Goal: Task Accomplishment & Management: Manage account settings

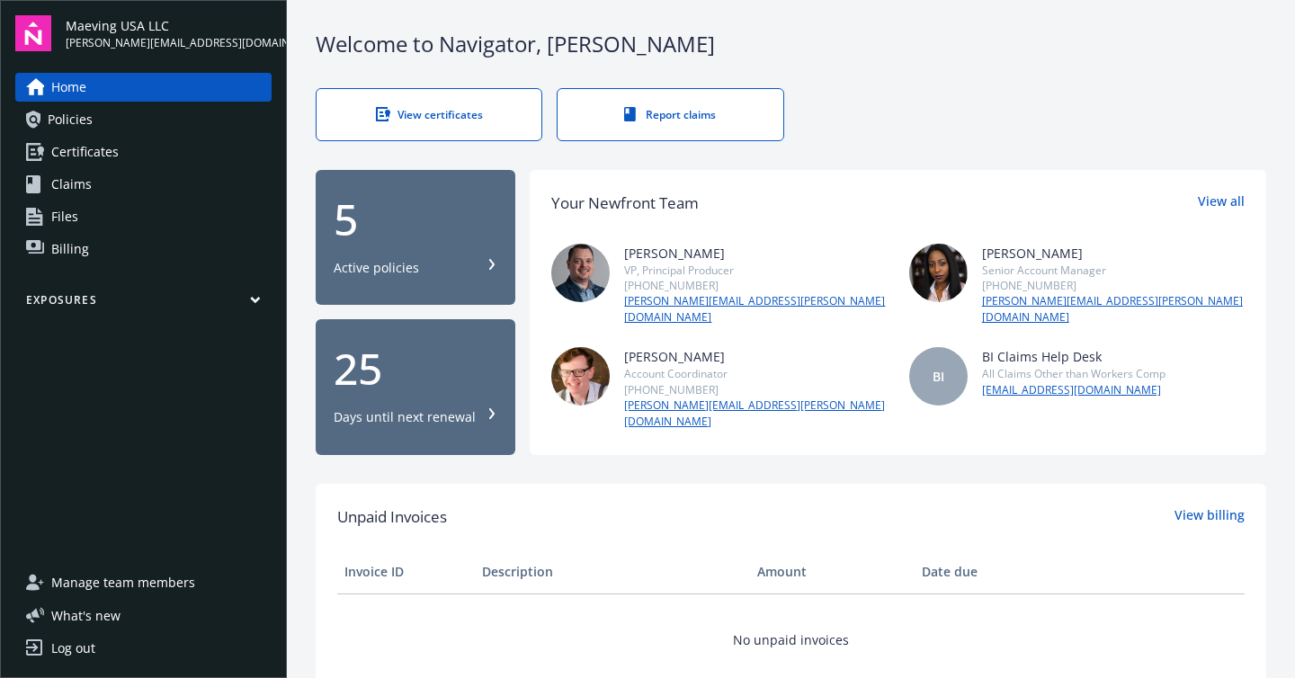
click at [69, 112] on span "Policies" at bounding box center [70, 119] width 45 height 29
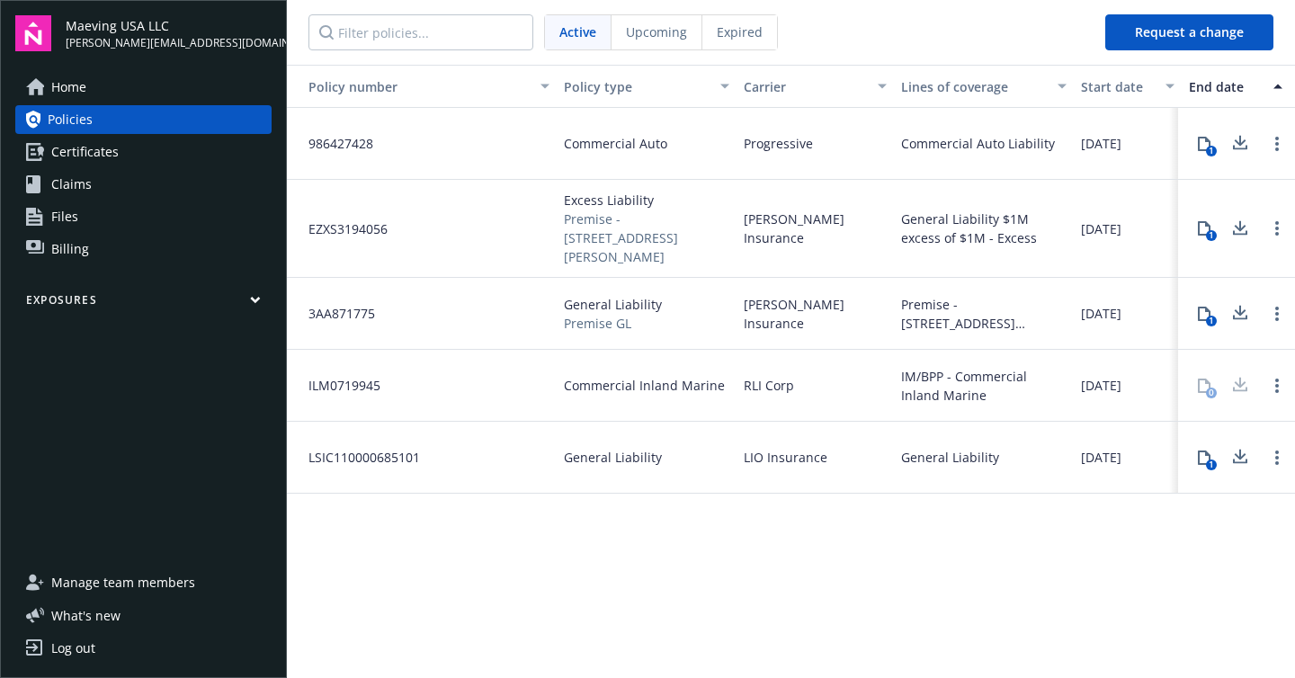
click at [114, 583] on span "Manage team members" at bounding box center [123, 582] width 144 height 29
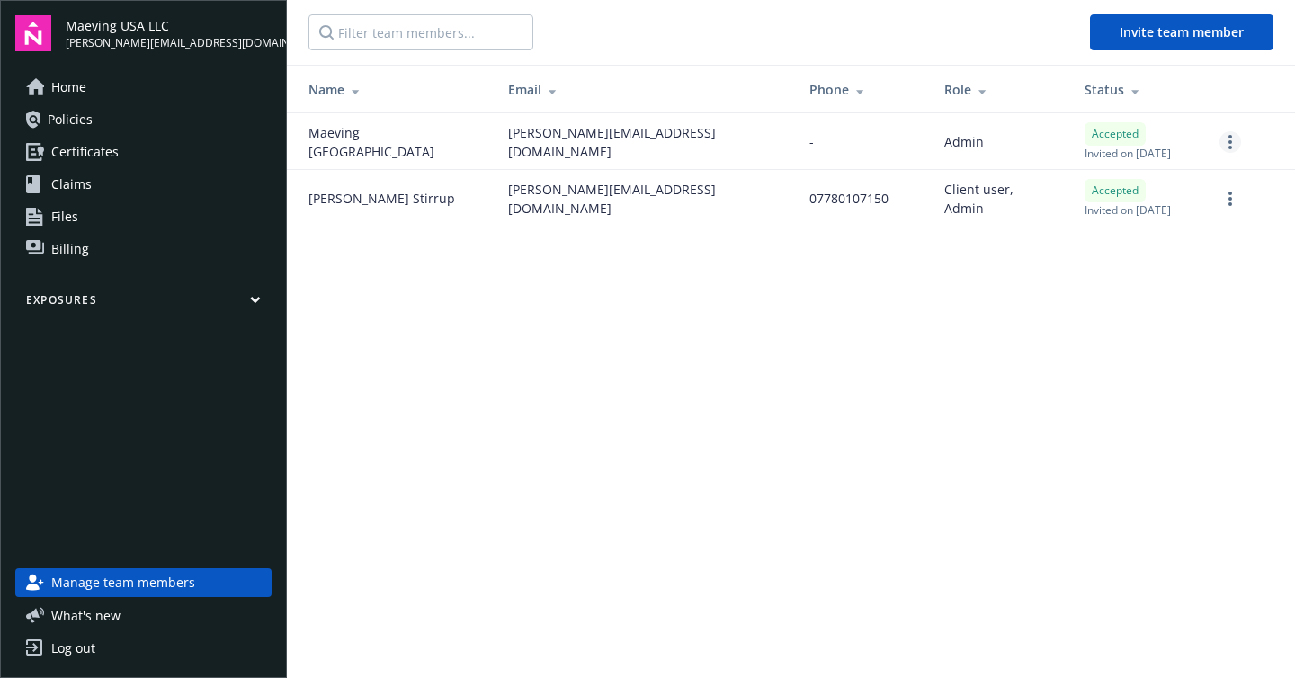
click at [1233, 141] on link "more" at bounding box center [1230, 142] width 22 height 22
click at [760, 343] on main "Invite team member Name Email Phone Role Status Maeving [GEOGRAPHIC_DATA] [PERS…" at bounding box center [791, 339] width 1008 height 678
click at [1240, 145] on link "more" at bounding box center [1230, 142] width 22 height 22
click at [1164, 253] on link "Edit permissions" at bounding box center [1135, 251] width 210 height 36
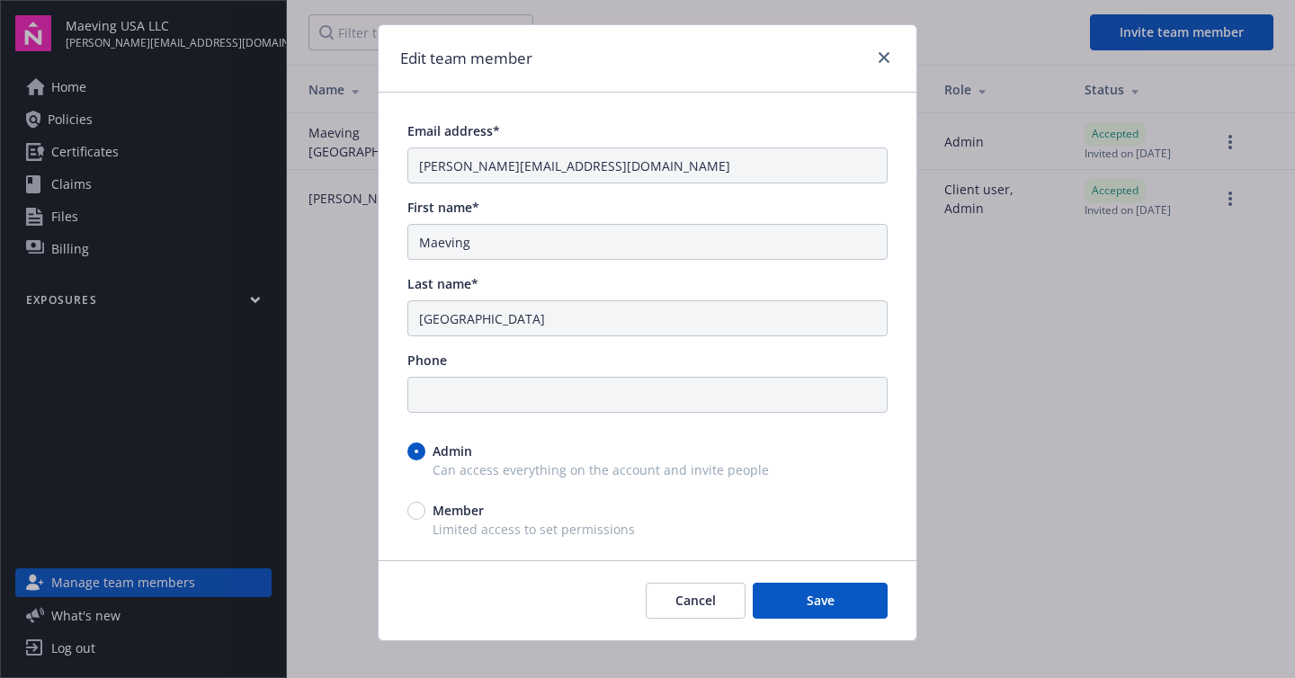
scroll to position [34, 0]
click at [409, 508] on input "Member" at bounding box center [416, 510] width 18 height 18
radio input "true"
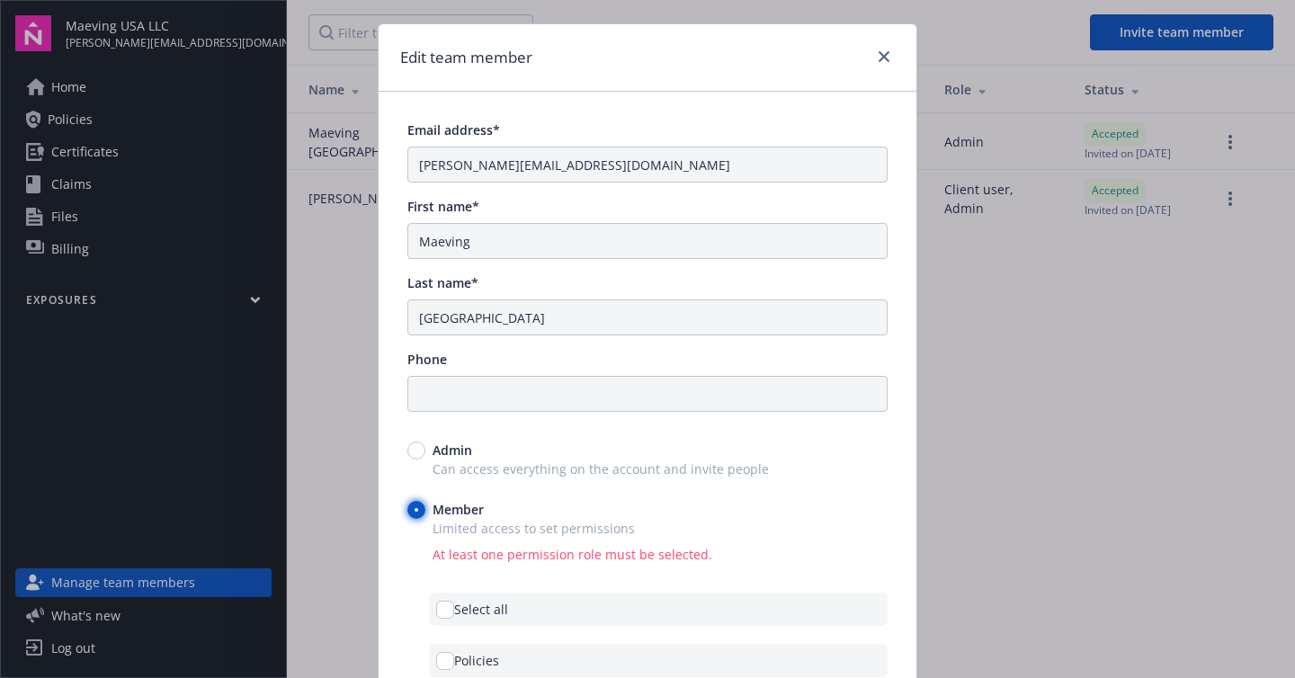
scroll to position [141, 0]
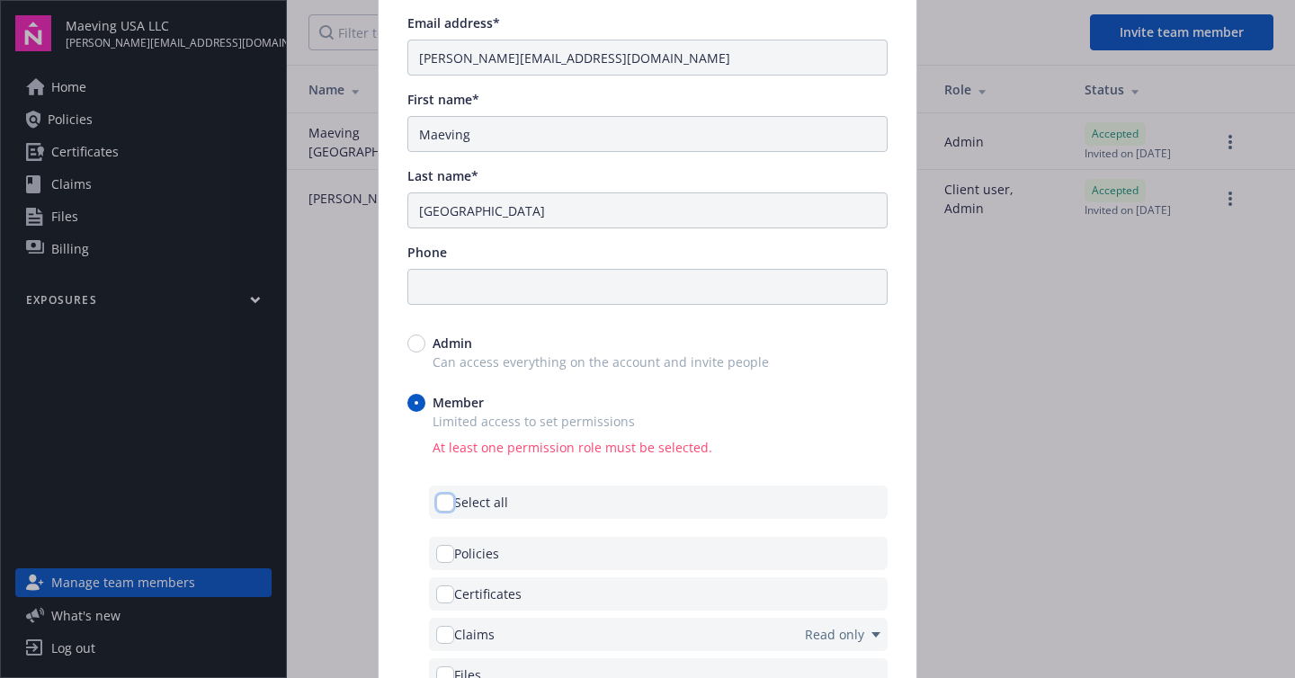
click at [441, 504] on input "checkbox" at bounding box center [445, 503] width 18 height 18
checkbox input "true"
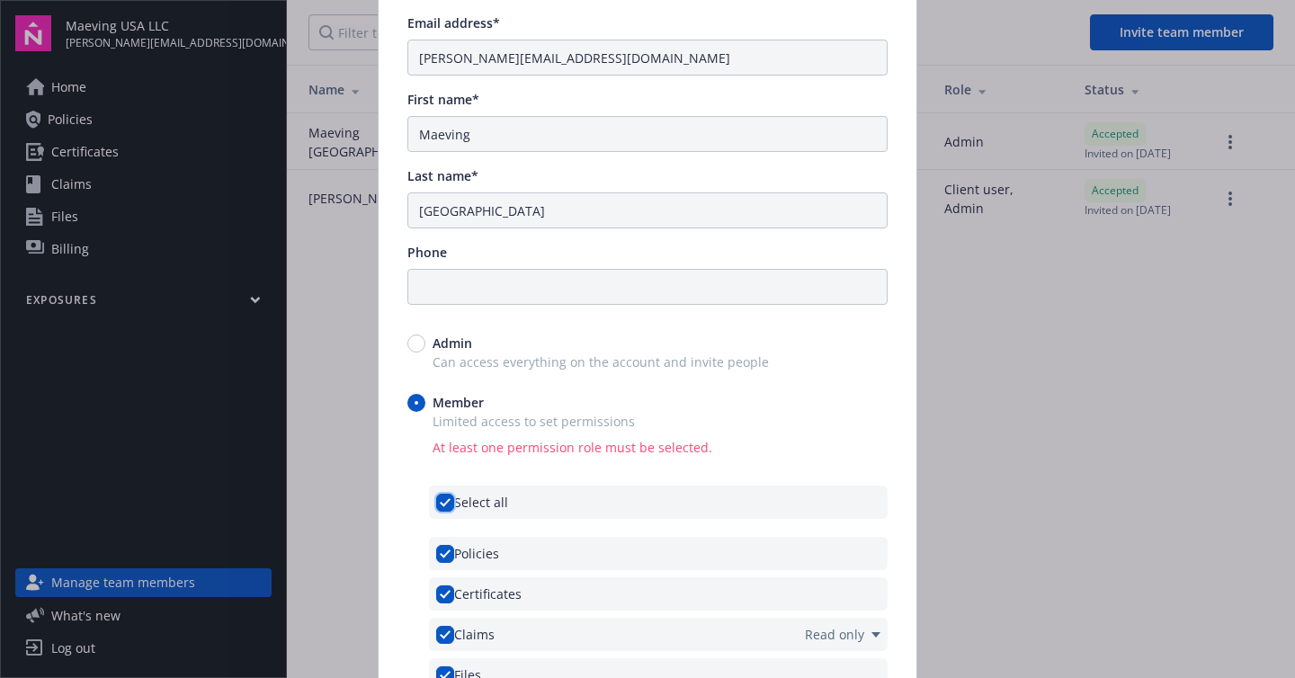
checkbox input "true"
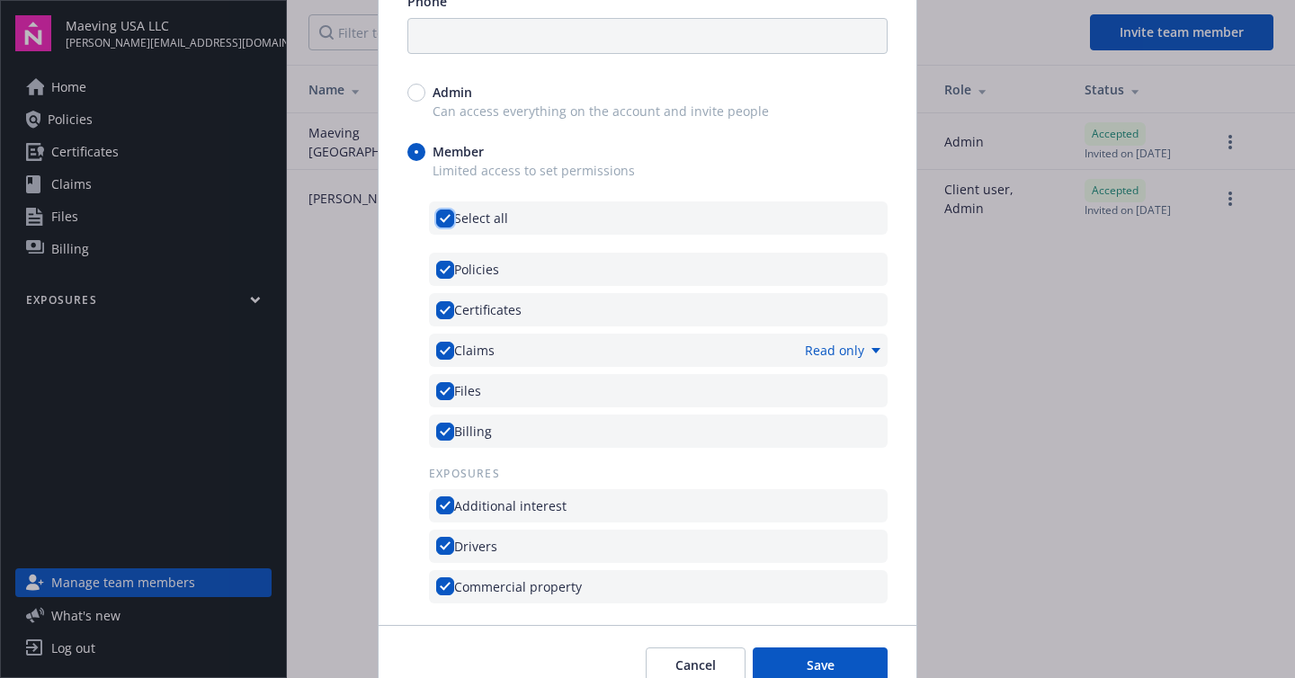
scroll to position [477, 0]
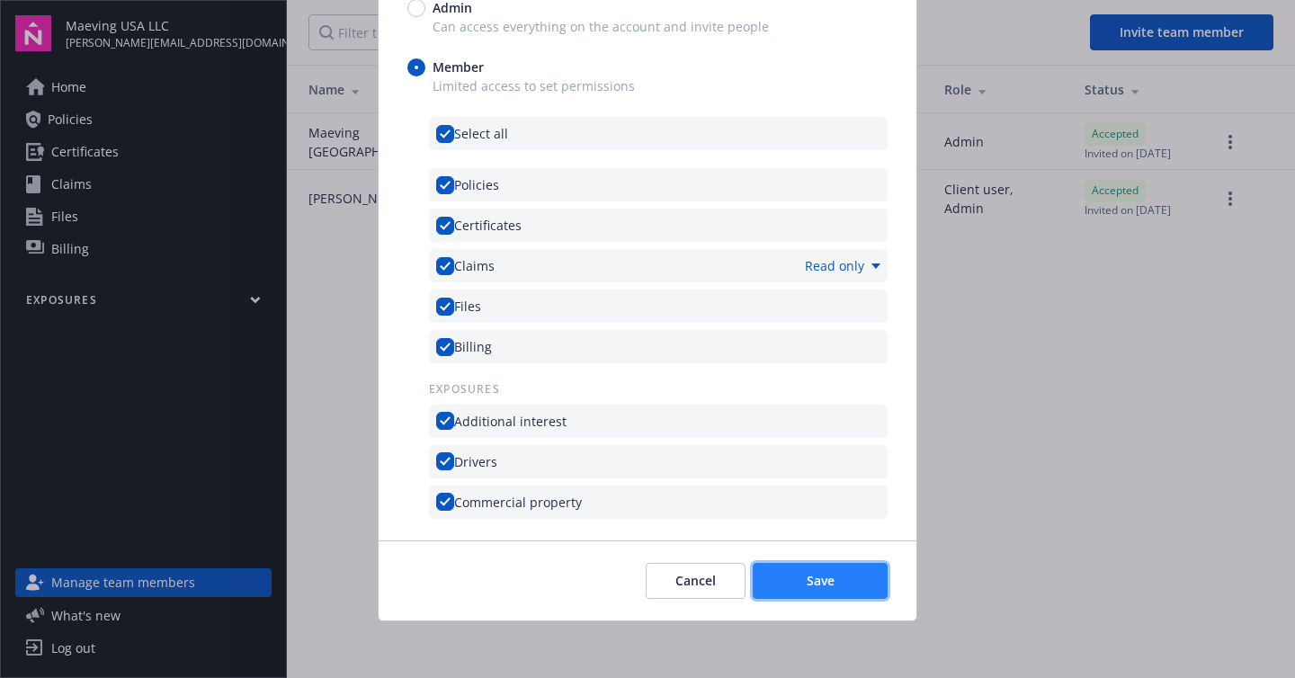
click at [814, 575] on span "Save" at bounding box center [821, 580] width 28 height 17
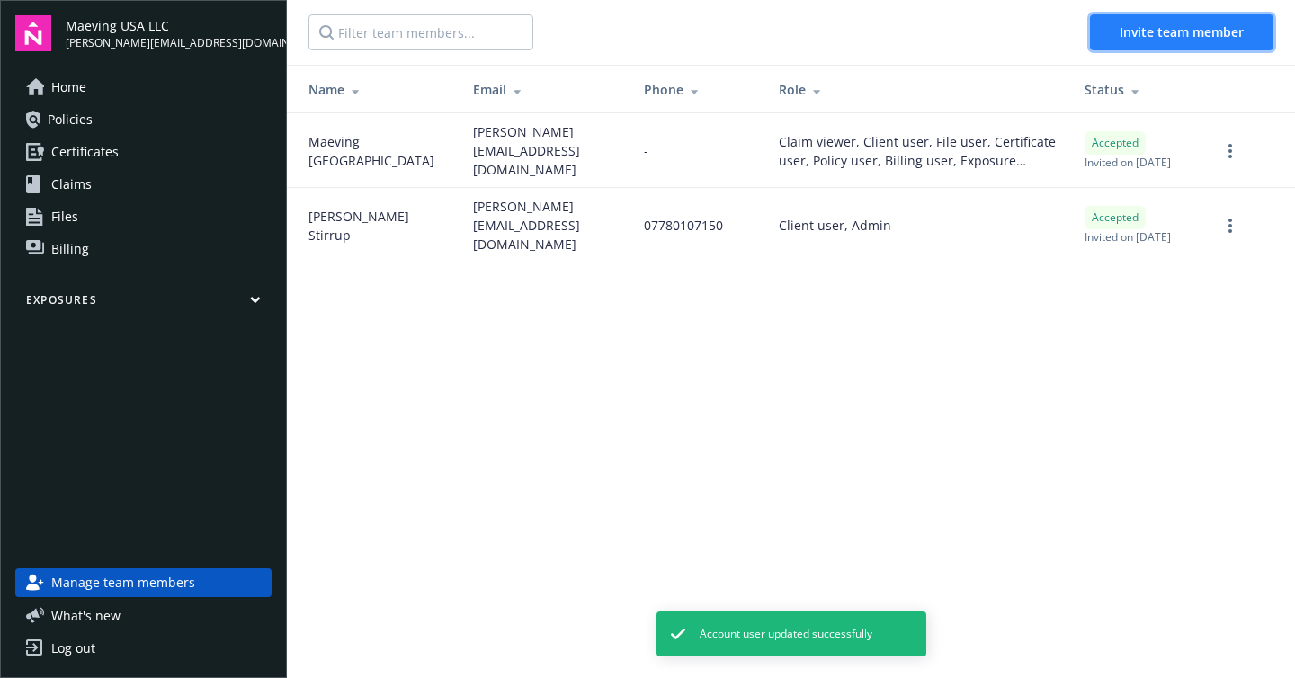
click at [1155, 17] on button "Invite team member" at bounding box center [1181, 32] width 183 height 36
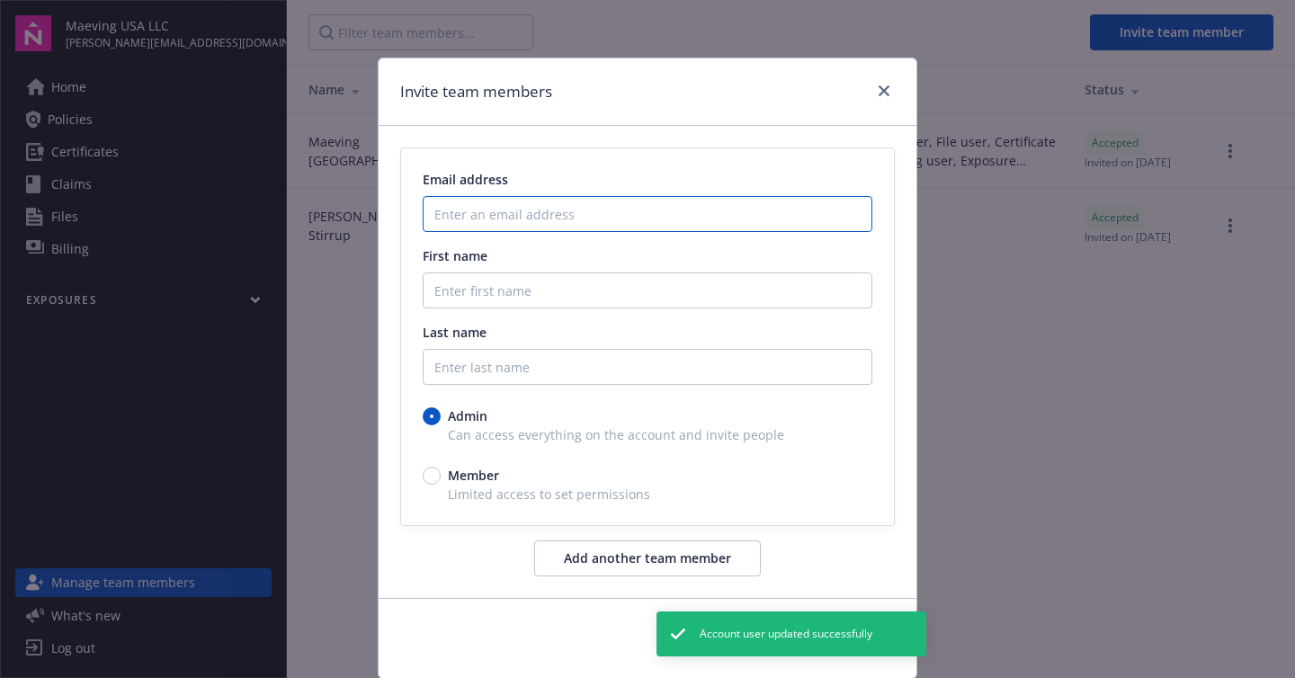
click at [477, 211] on input "Enter an email address" at bounding box center [648, 214] width 450 height 36
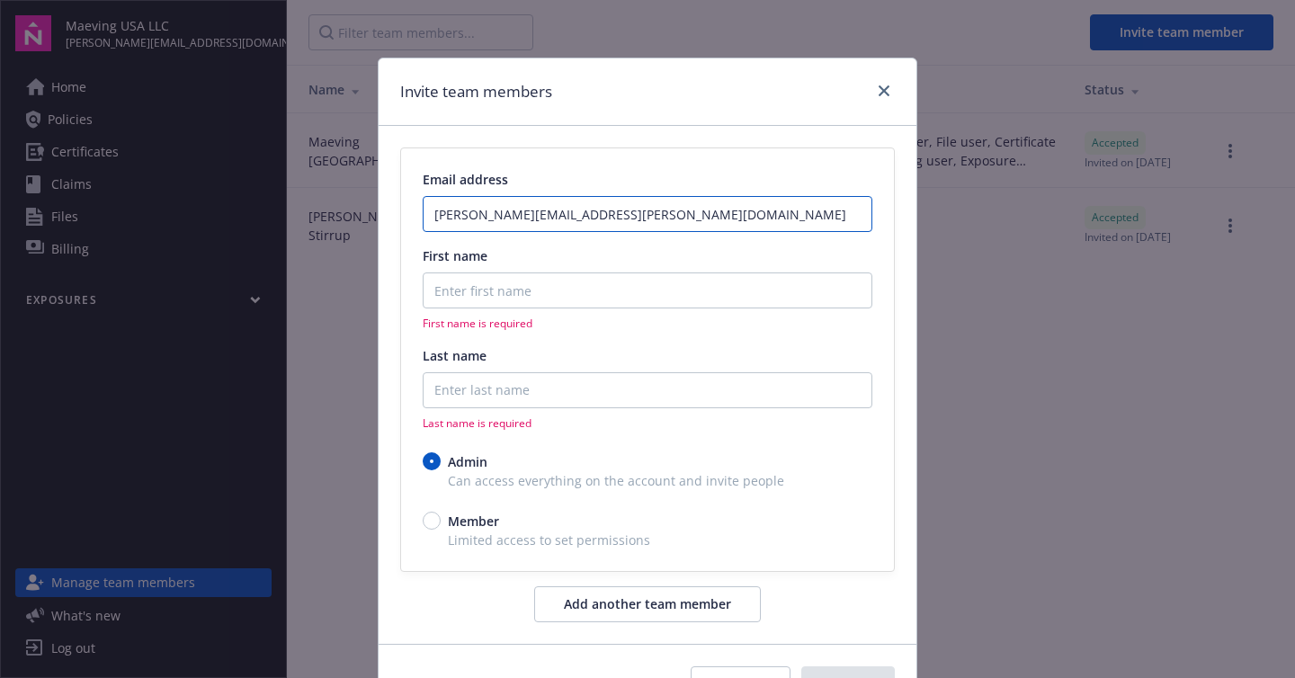
type input "[PERSON_NAME][EMAIL_ADDRESS][PERSON_NAME][DOMAIN_NAME]"
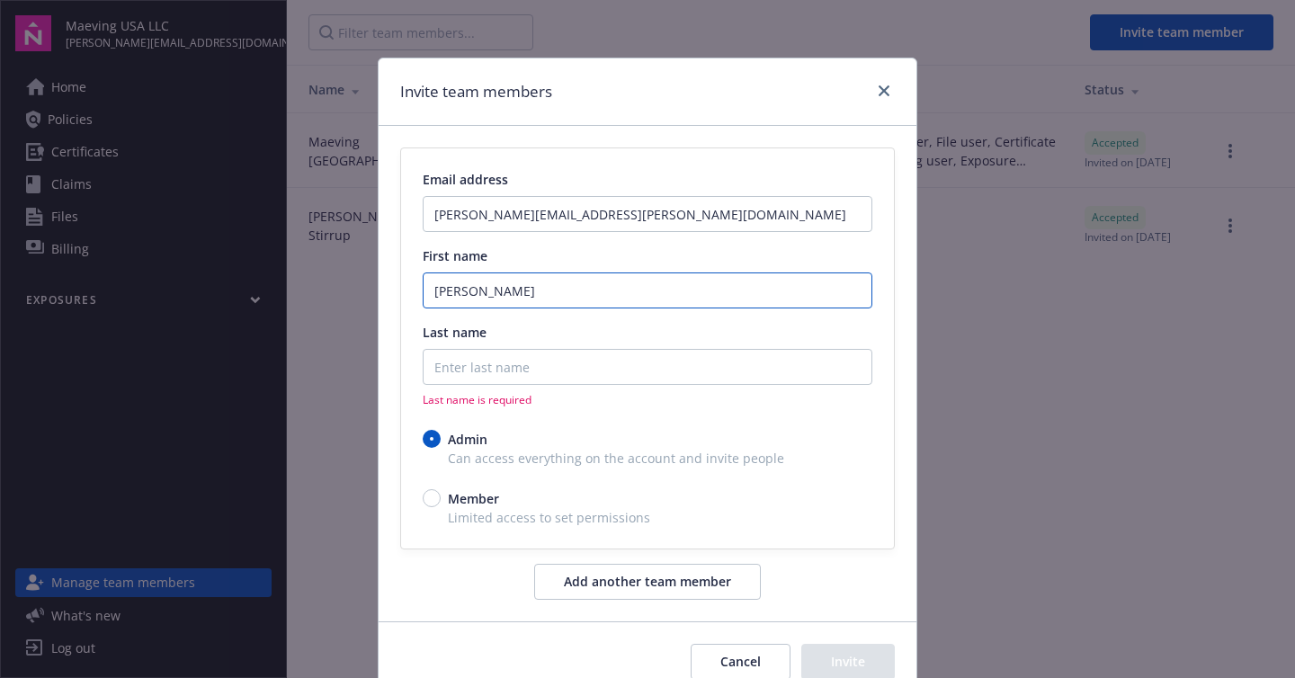
type input "[PERSON_NAME]"
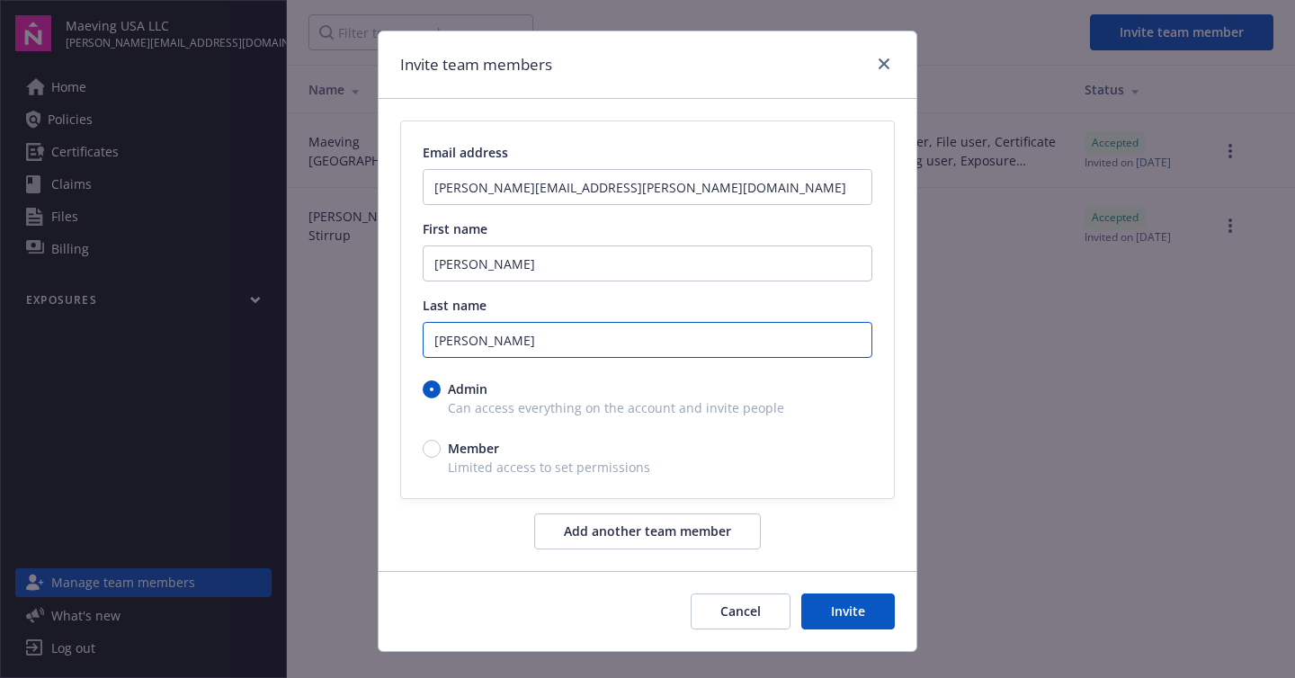
scroll to position [41, 0]
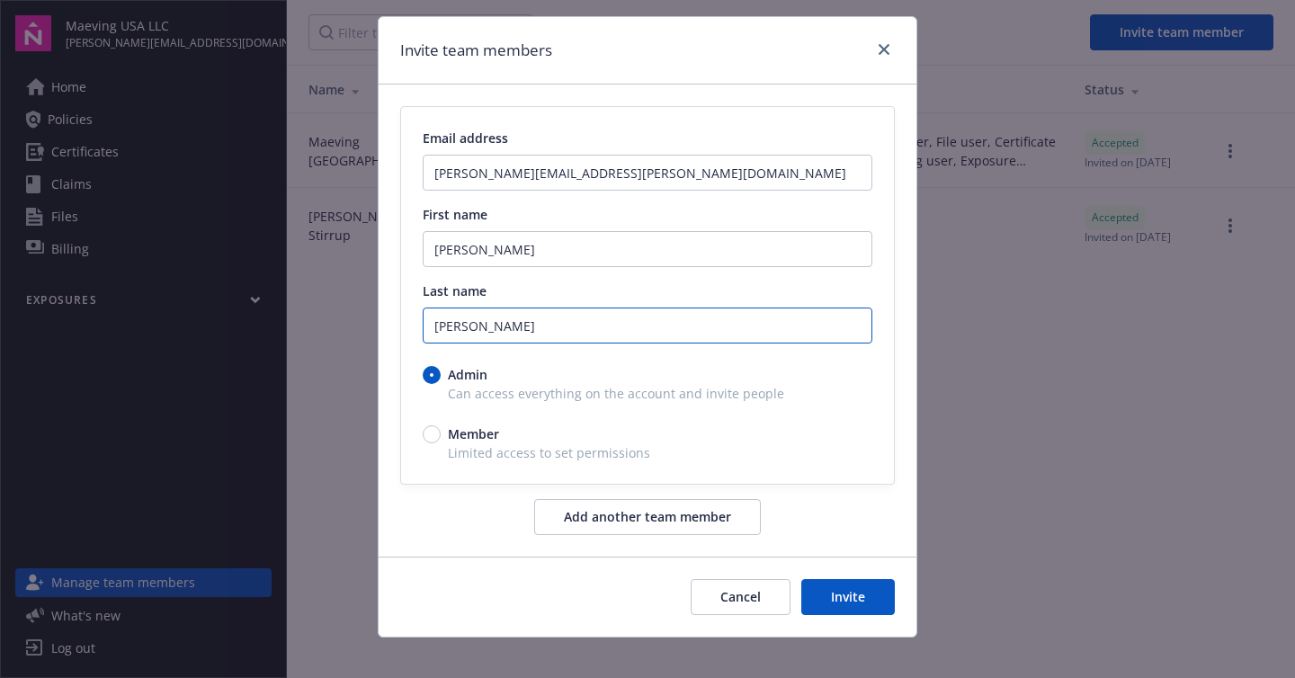
type input "[PERSON_NAME]"
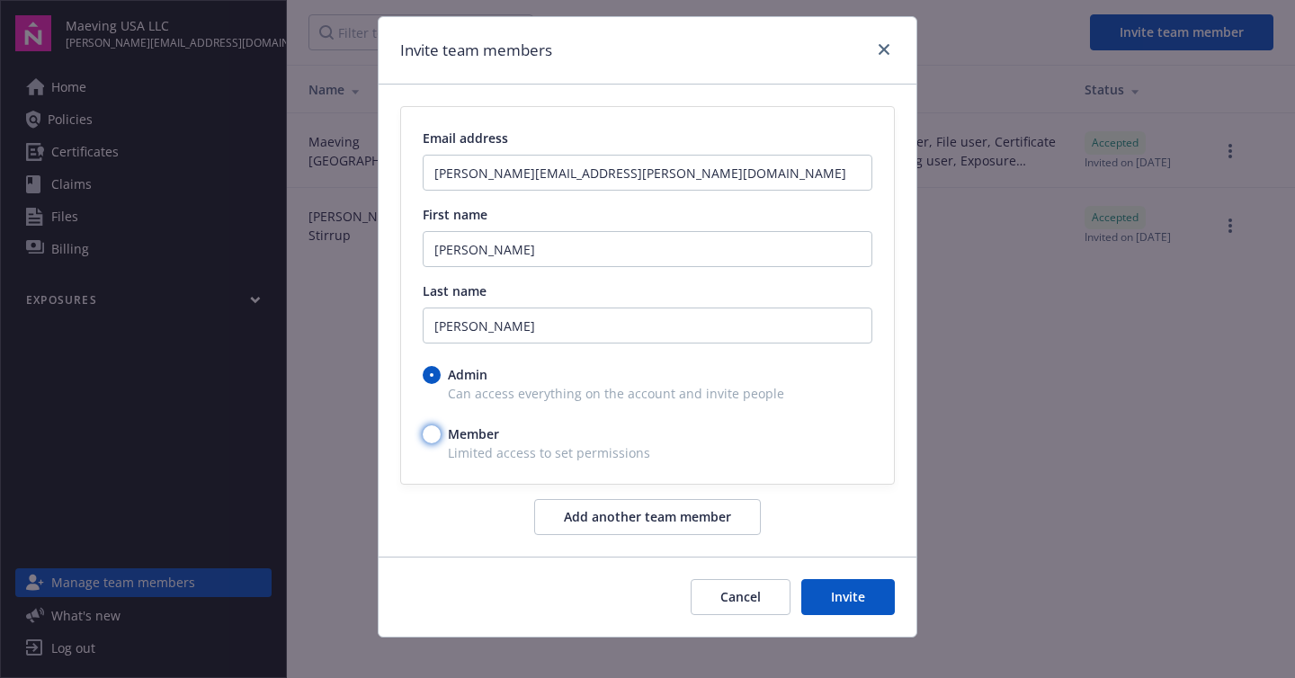
click at [426, 433] on input "Member" at bounding box center [432, 434] width 18 height 18
radio input "true"
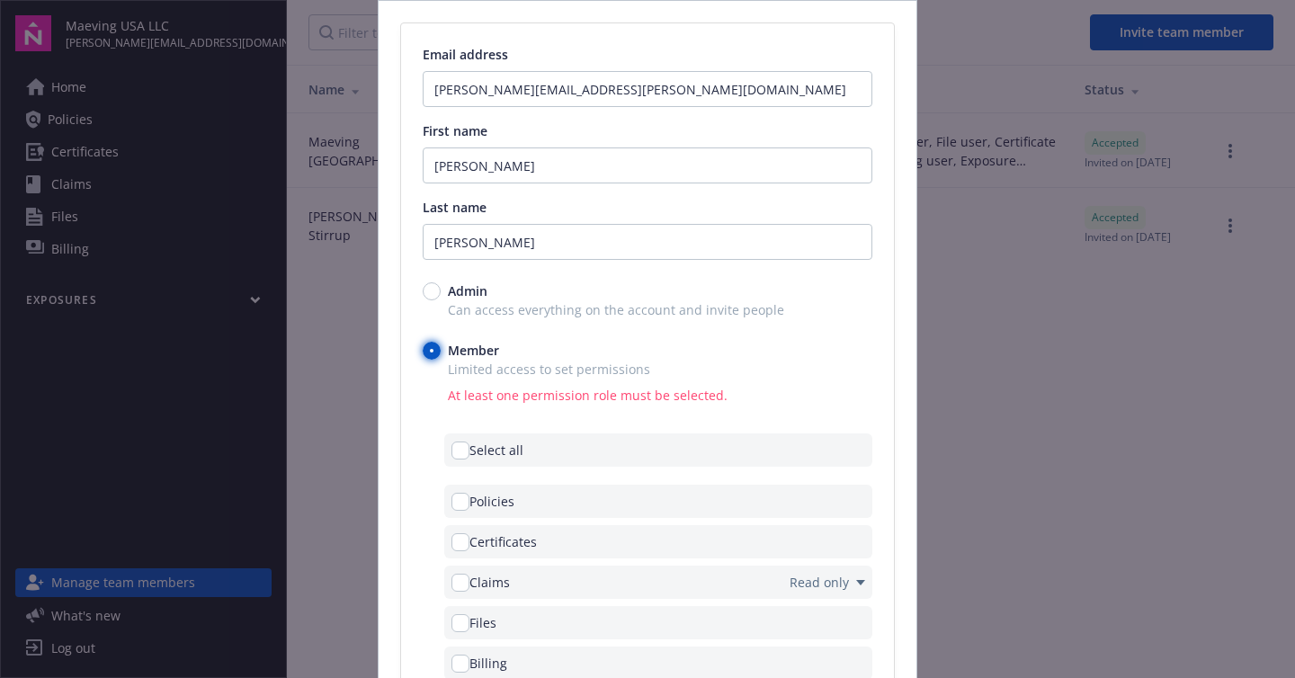
scroll to position [137, 0]
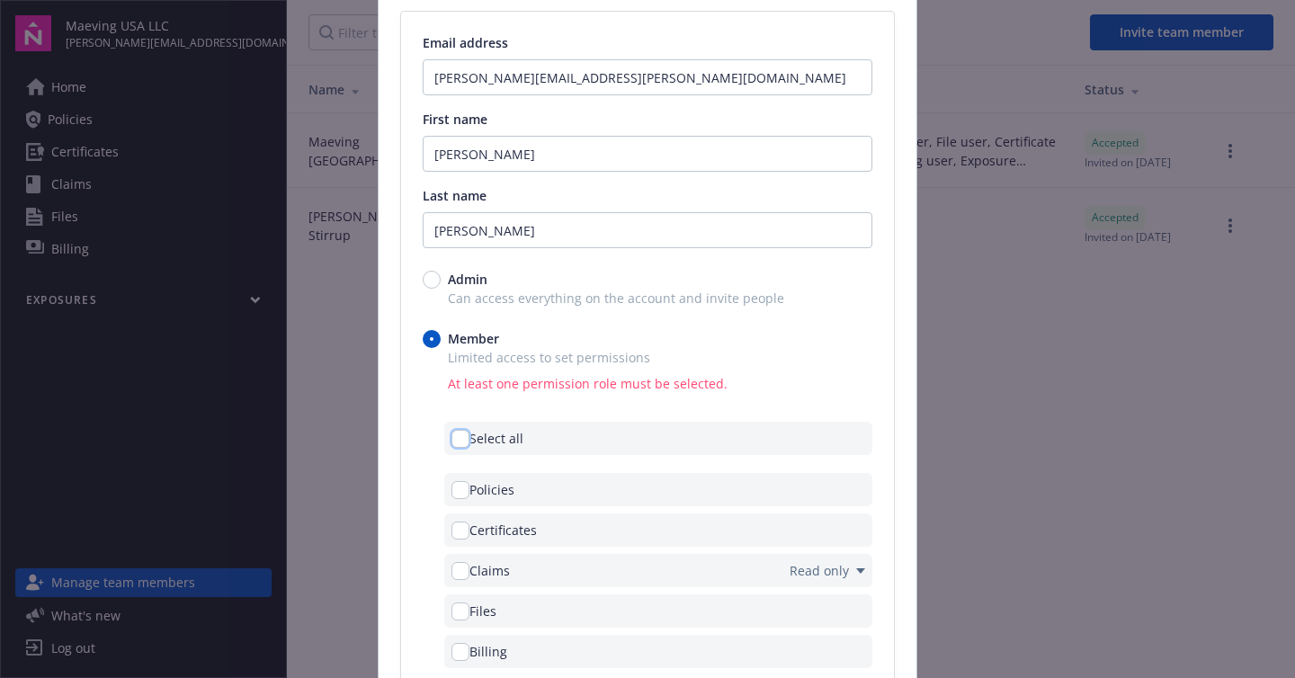
click at [451, 441] on input "checkbox" at bounding box center [460, 439] width 18 height 18
checkbox input "true"
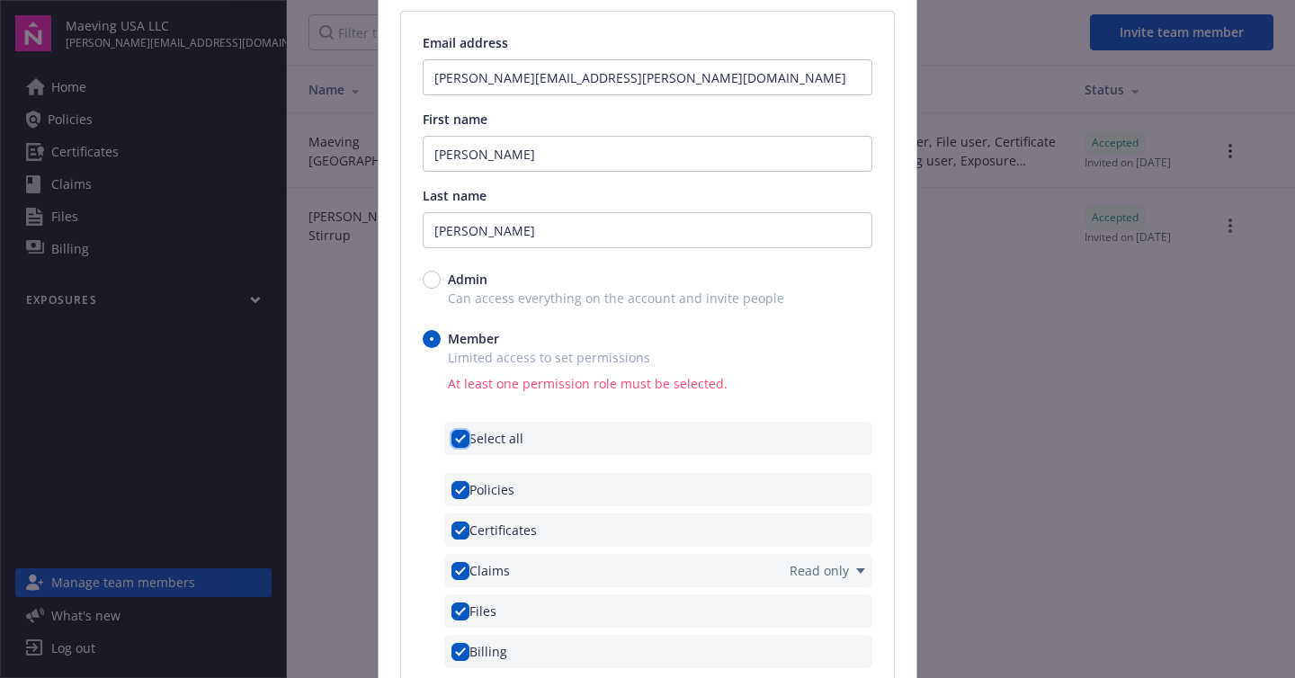
checkbox input "true"
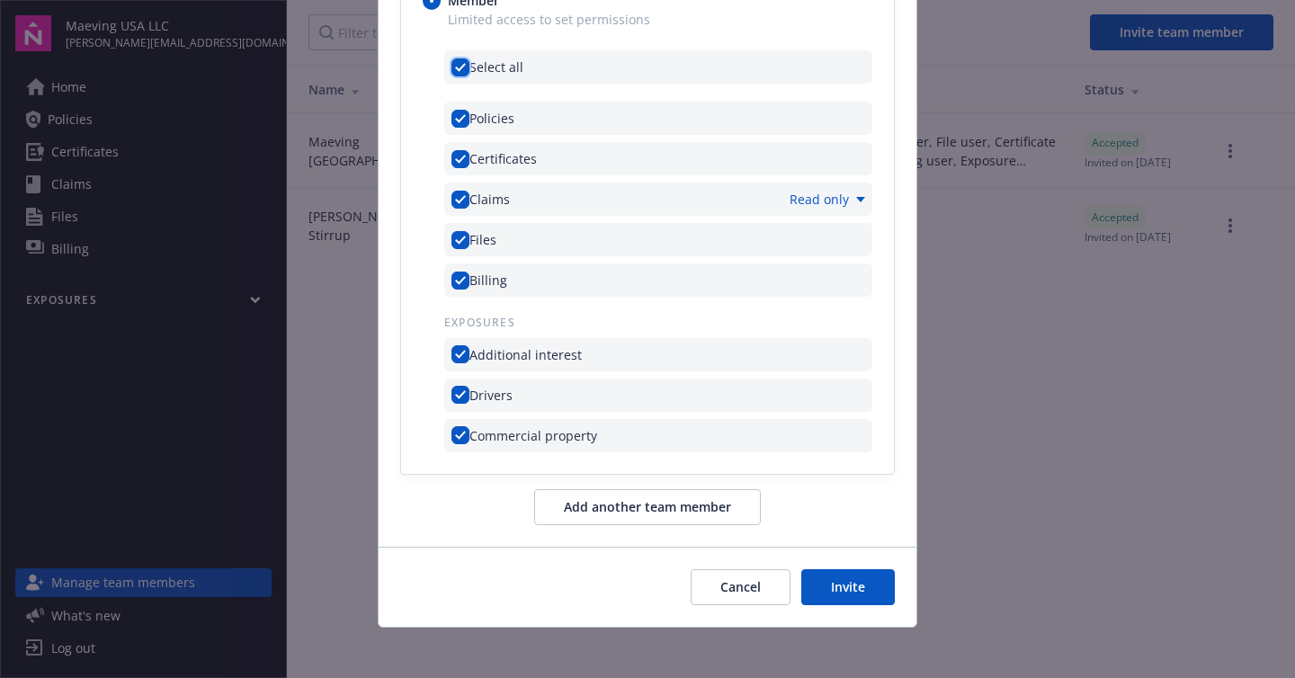
scroll to position [481, 0]
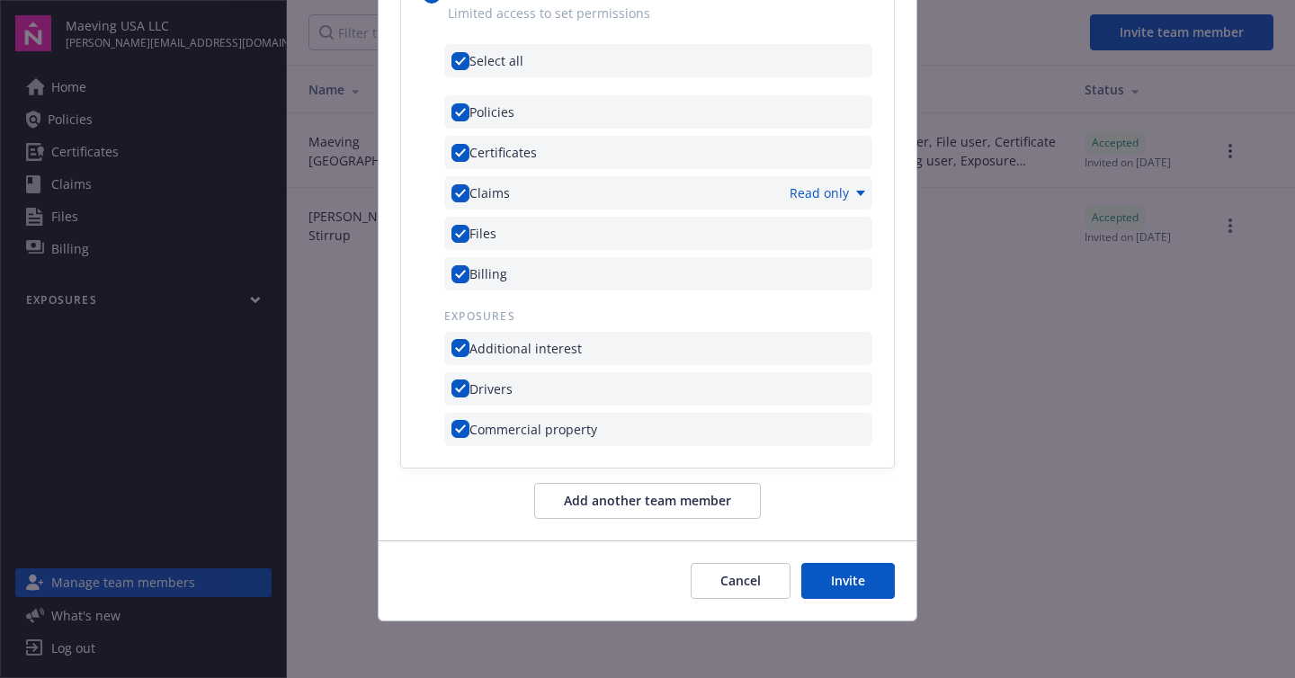
click at [602, 499] on button "Add another team member" at bounding box center [647, 501] width 227 height 36
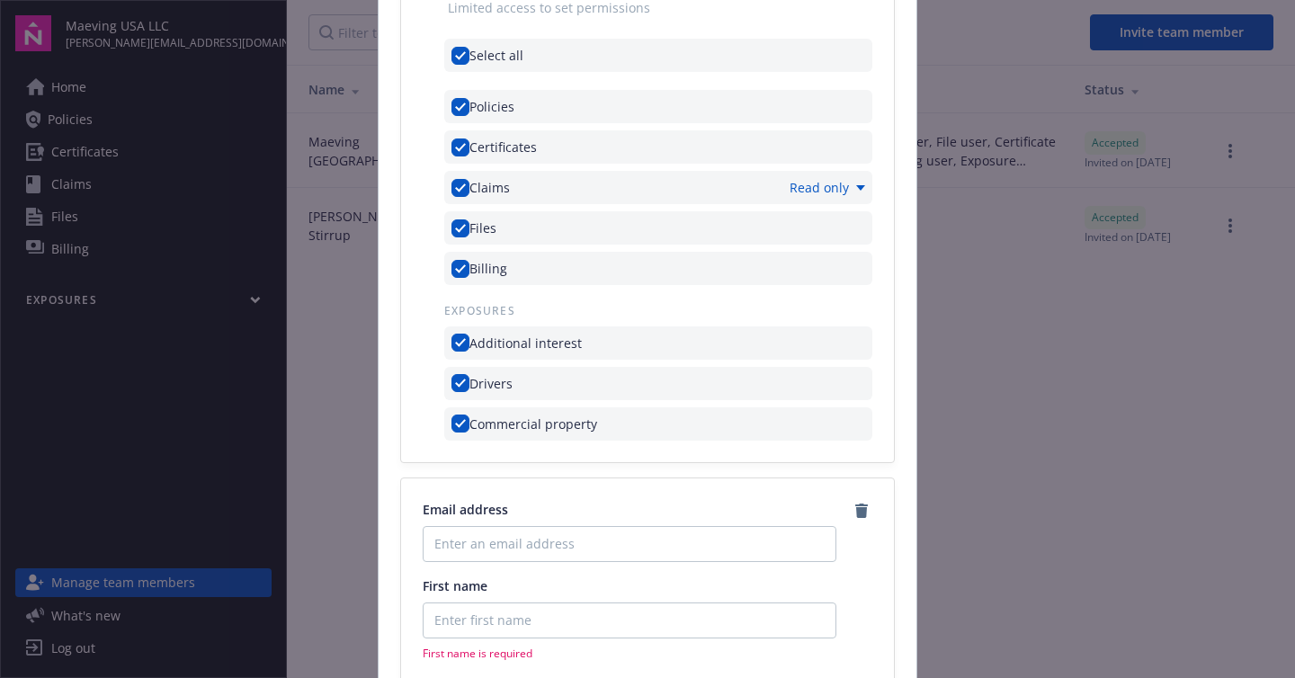
scroll to position [330, 0]
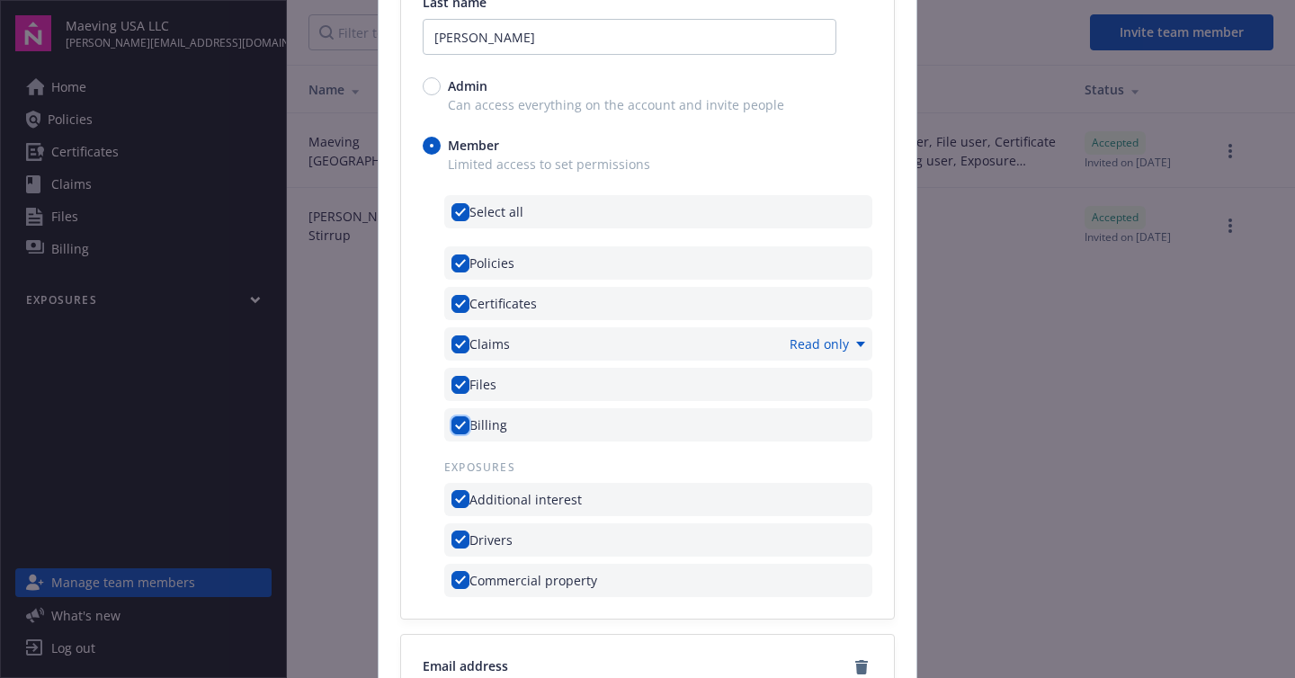
click at [452, 424] on input "checkbox" at bounding box center [460, 425] width 18 height 18
checkbox input "false"
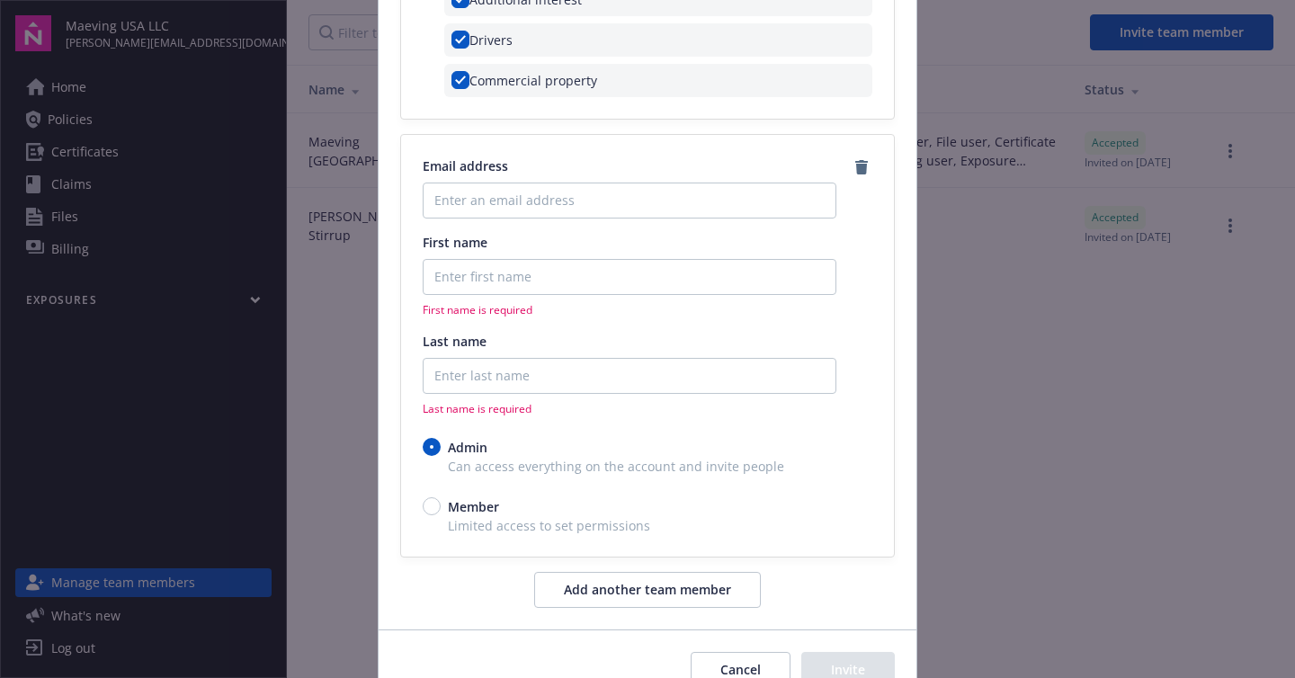
scroll to position [828, 0]
click at [504, 189] on input "Enter an email address" at bounding box center [630, 202] width 414 height 36
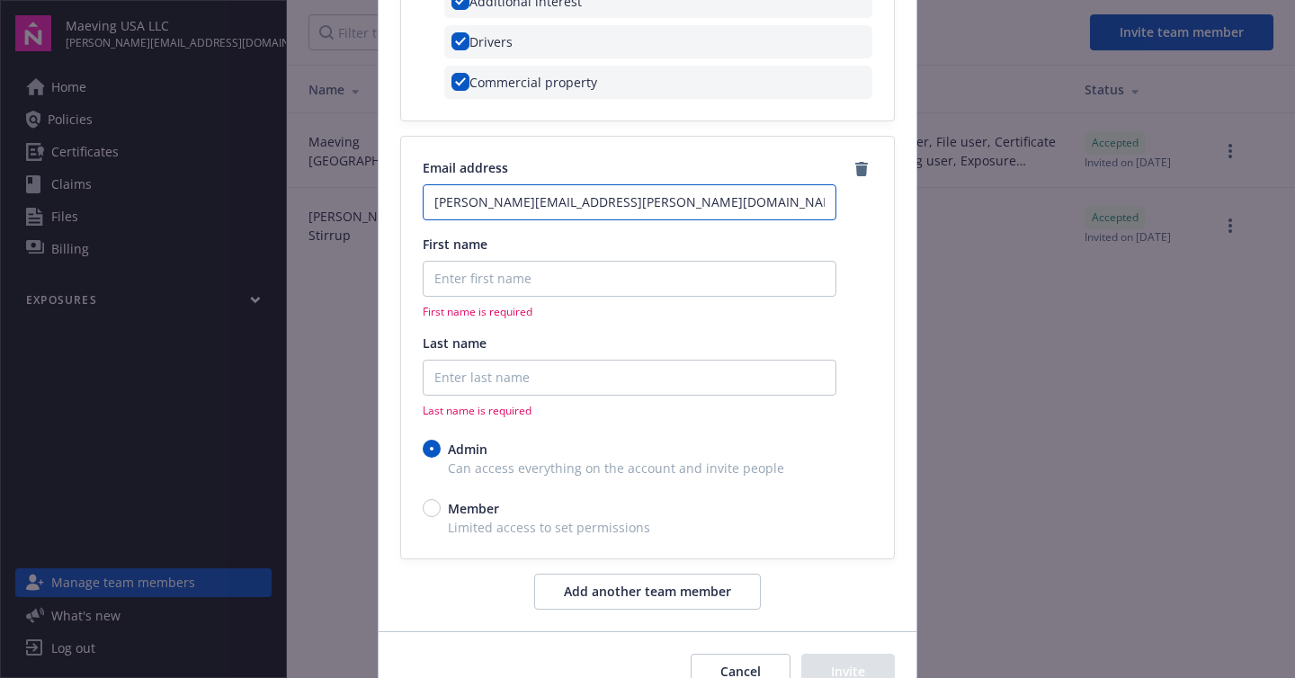
type input "[PERSON_NAME][EMAIL_ADDRESS][PERSON_NAME][DOMAIN_NAME]"
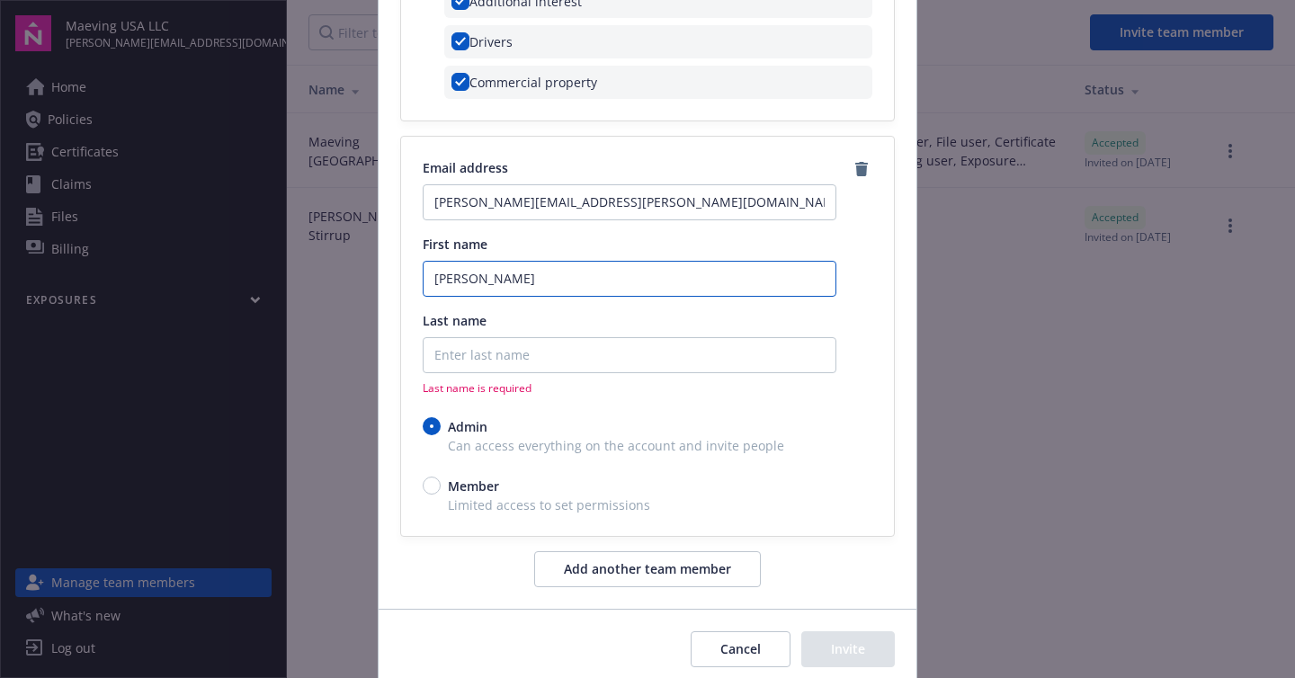
type input "[PERSON_NAME]"
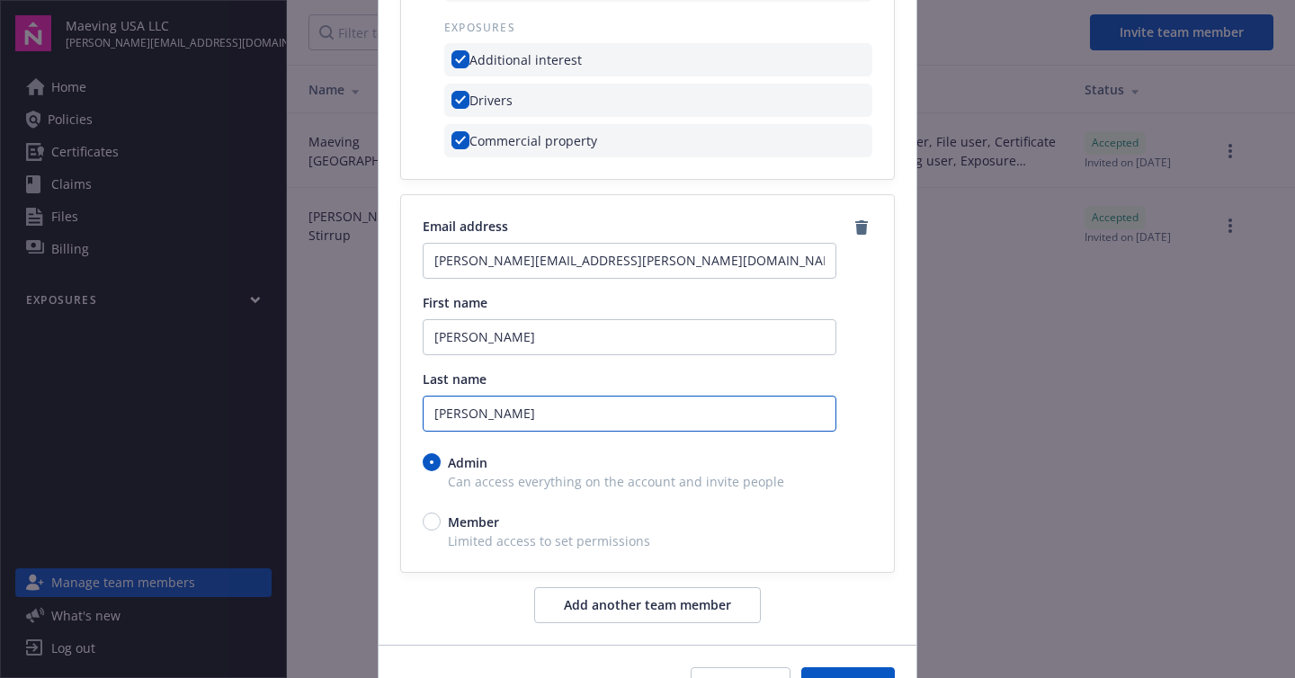
scroll to position [790, 0]
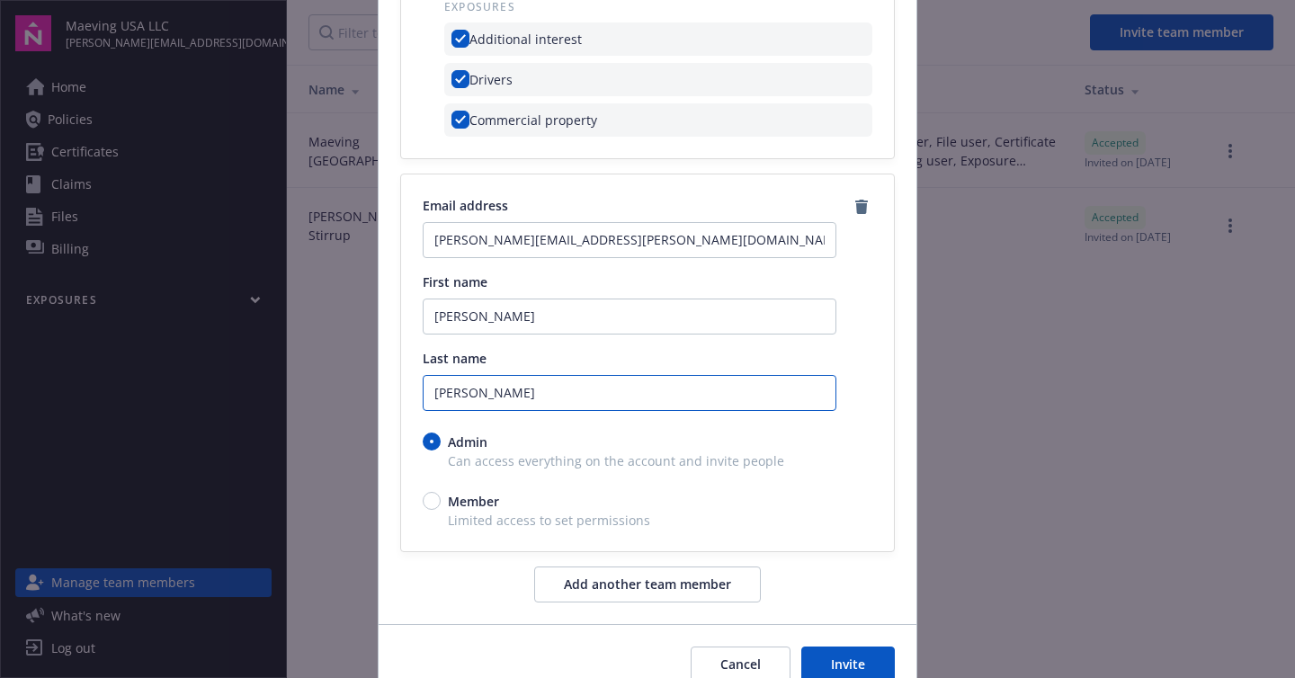
type input "[PERSON_NAME]"
click at [433, 502] on input "Member" at bounding box center [432, 501] width 18 height 18
radio input "true"
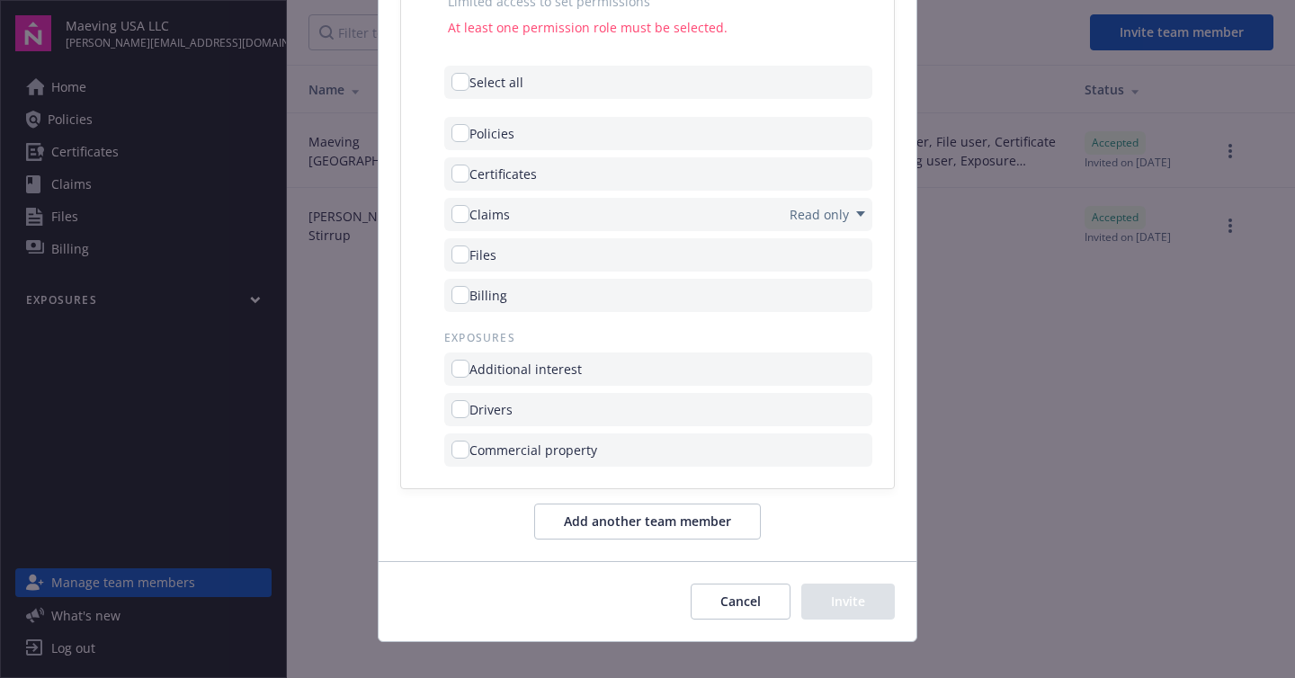
scroll to position [1330, 0]
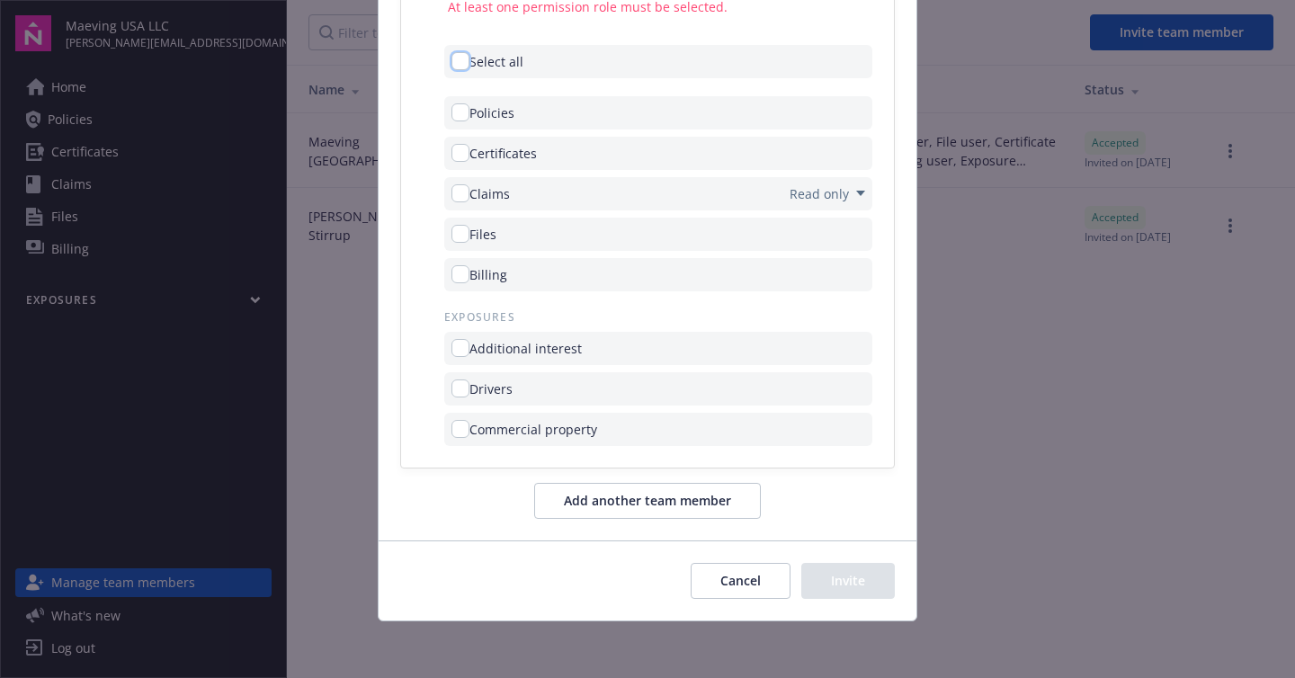
click at [456, 62] on input "checkbox" at bounding box center [460, 61] width 18 height 18
checkbox input "true"
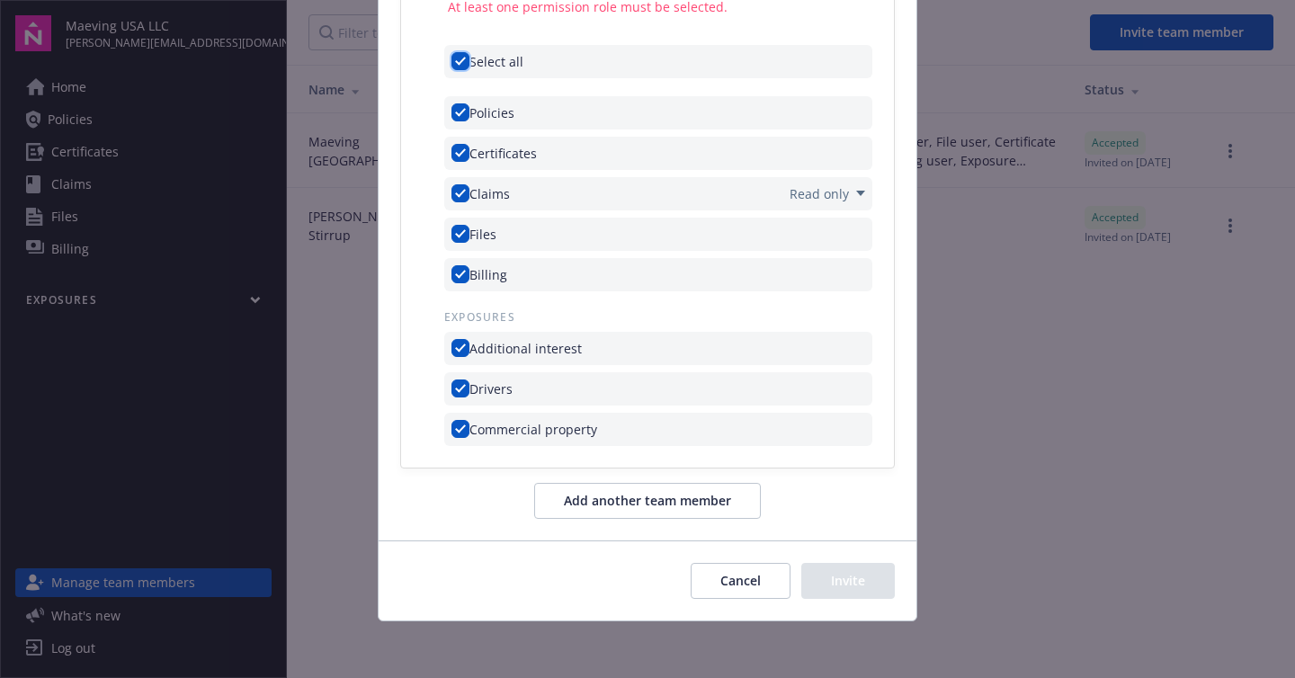
checkbox input "true"
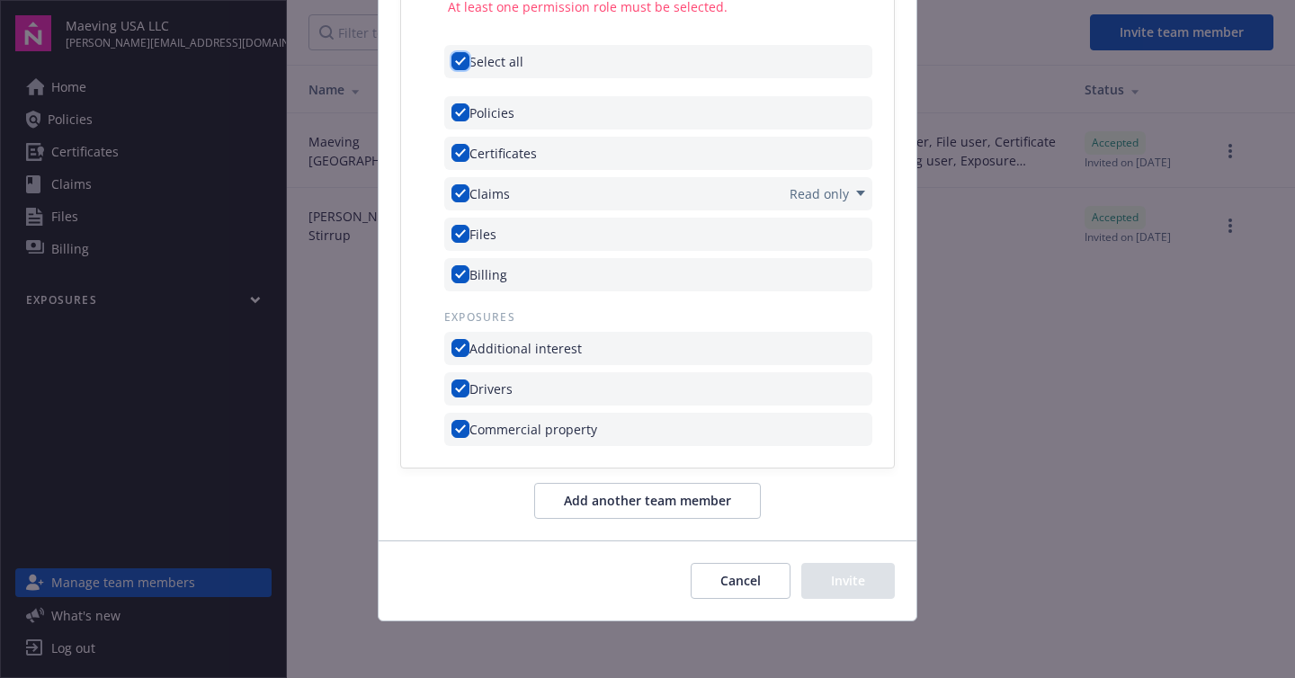
scroll to position [1297, 0]
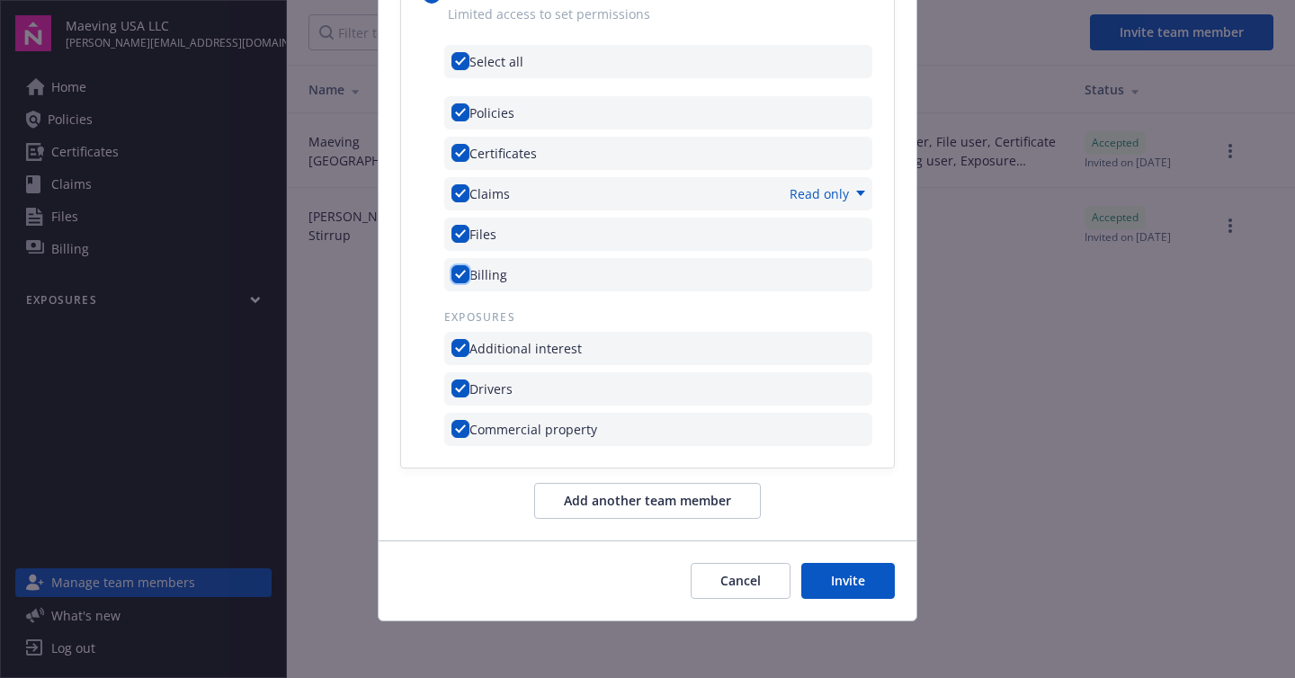
click at [453, 267] on input "checkbox" at bounding box center [460, 274] width 18 height 18
checkbox input "false"
click at [823, 584] on button "Invite" at bounding box center [848, 581] width 94 height 36
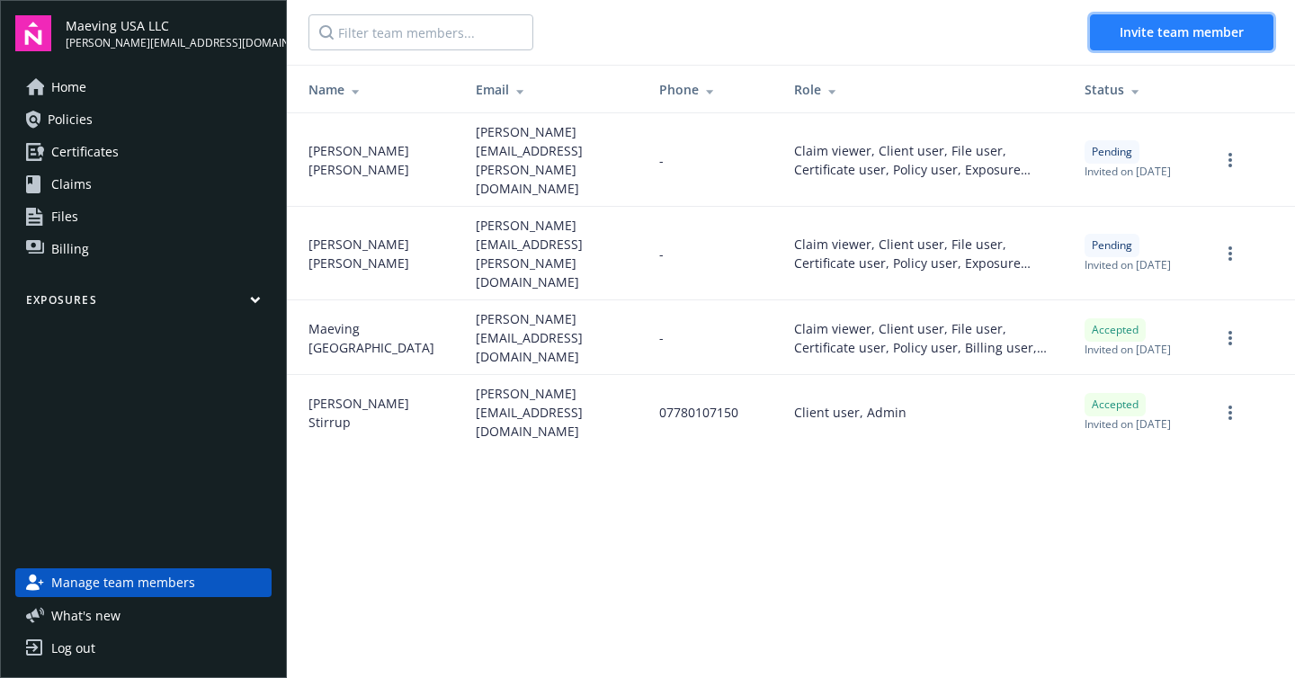
click at [1132, 31] on span "Invite team member" at bounding box center [1181, 31] width 124 height 17
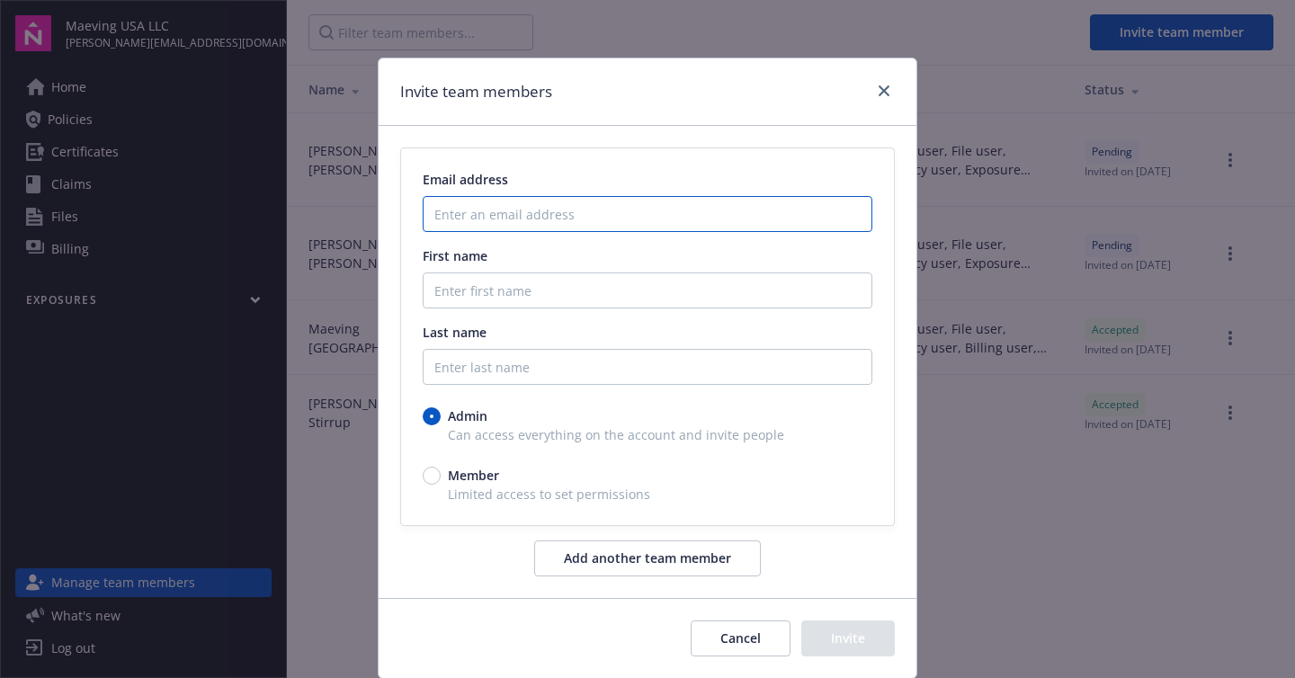
click at [537, 214] on input "Enter an email address" at bounding box center [648, 214] width 450 height 36
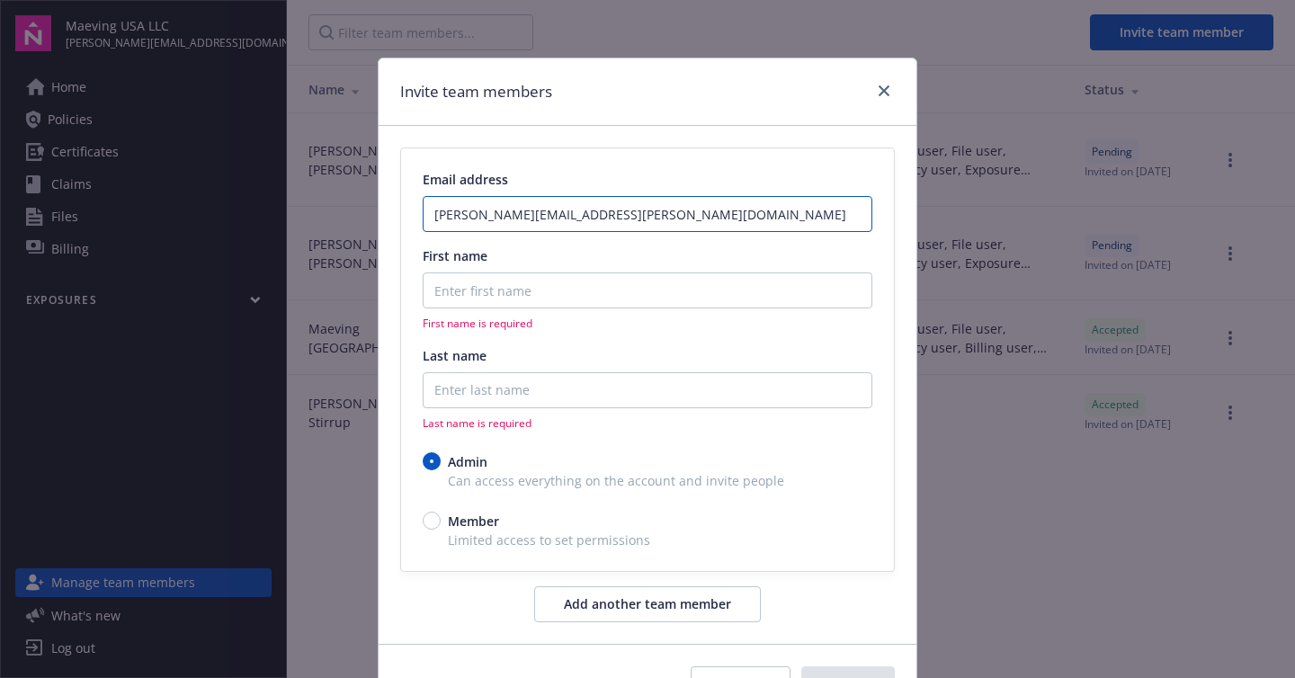
type input "[PERSON_NAME][EMAIL_ADDRESS][PERSON_NAME][DOMAIN_NAME]"
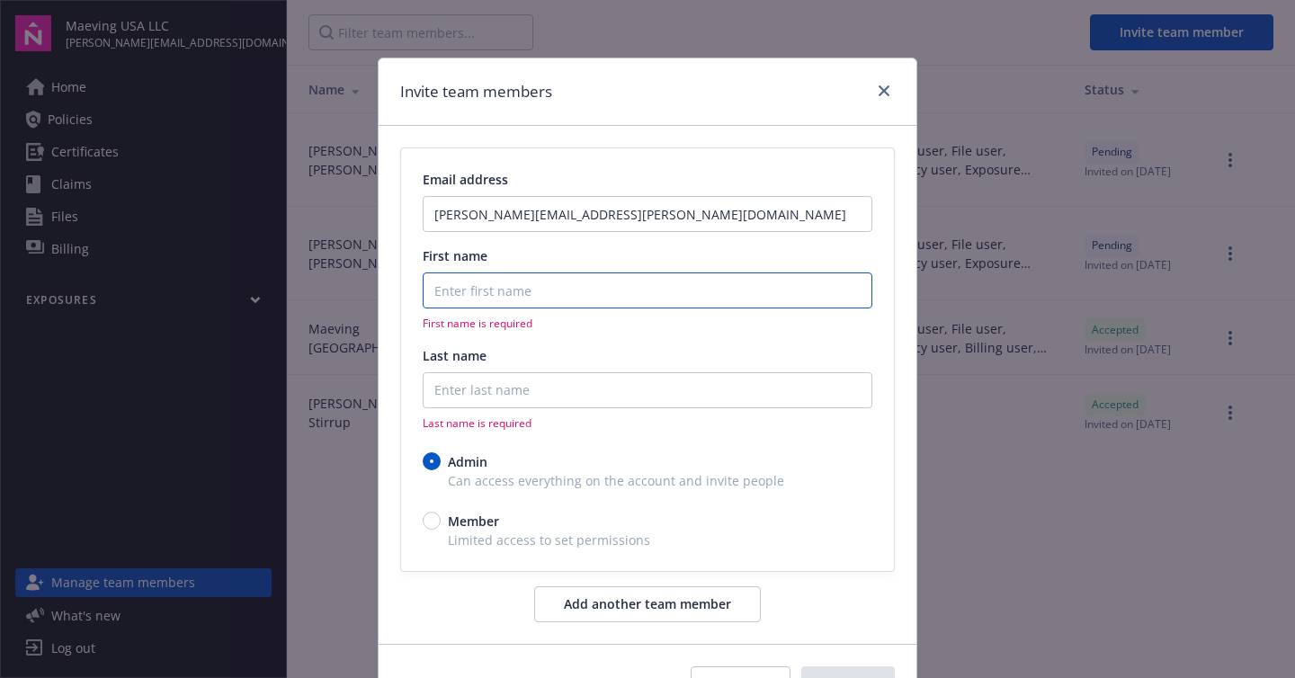
click at [460, 285] on input "First name" at bounding box center [648, 290] width 450 height 36
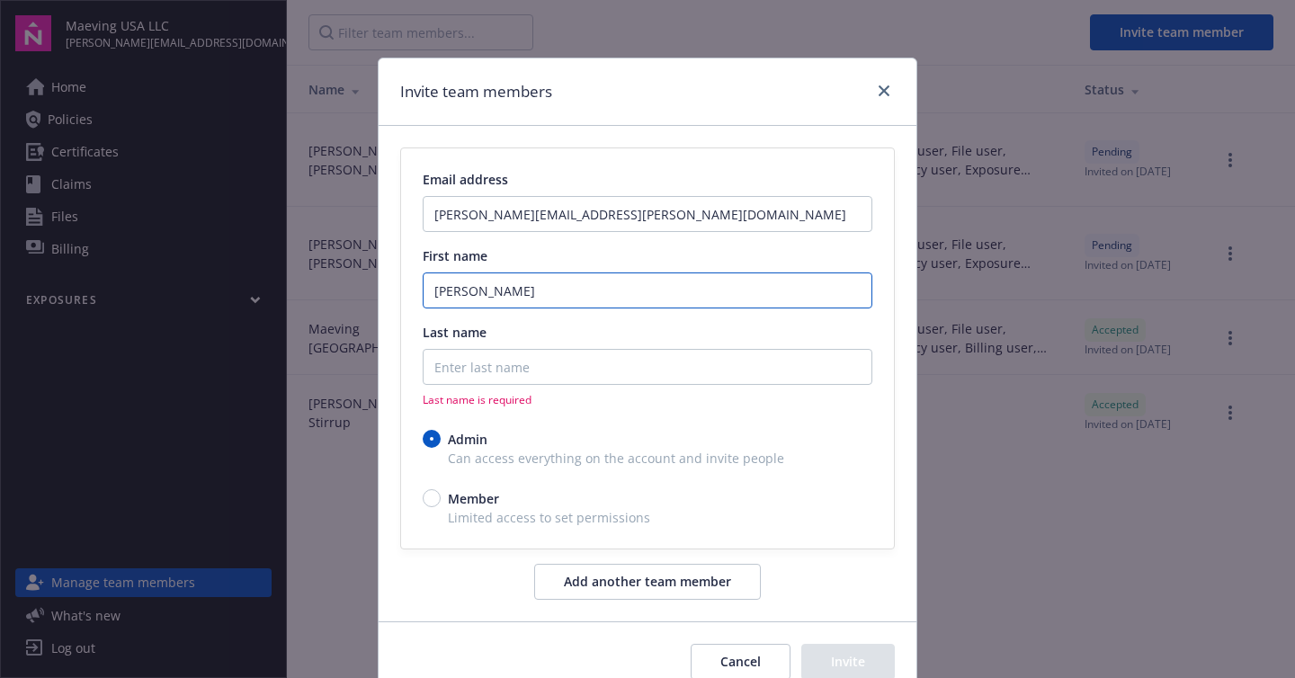
type input "[PERSON_NAME]"
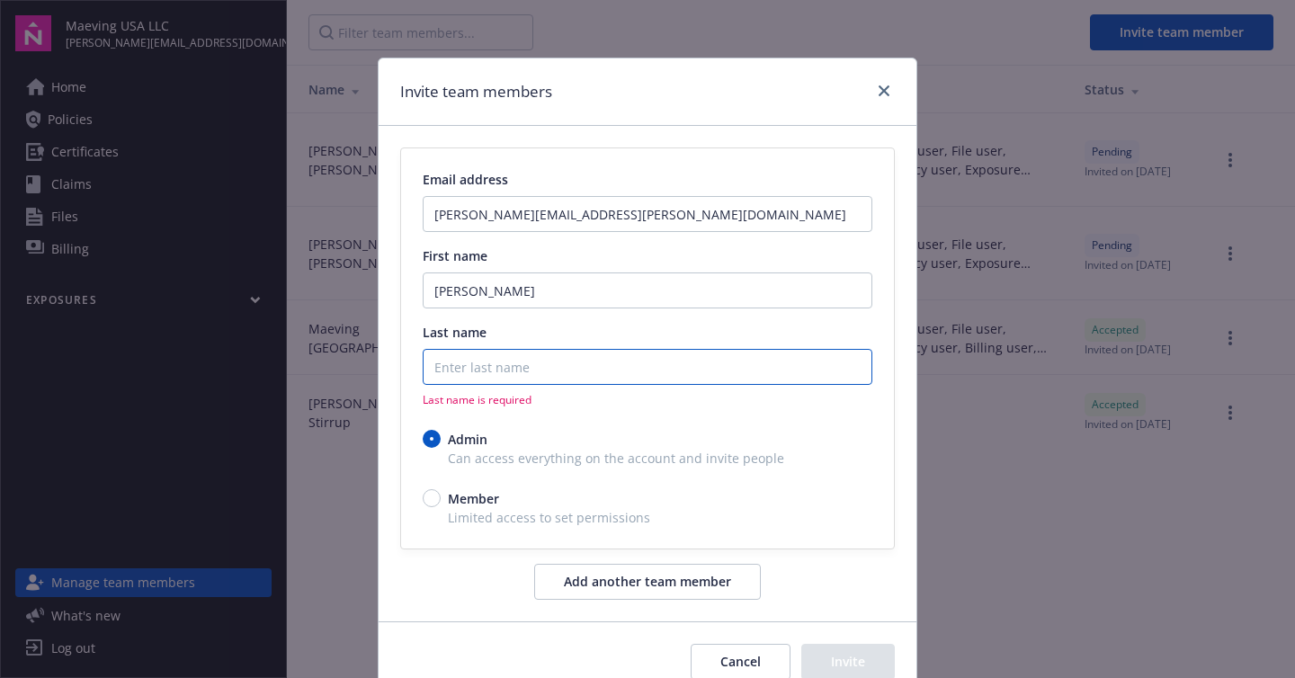
click at [450, 370] on input "Last name" at bounding box center [648, 367] width 450 height 36
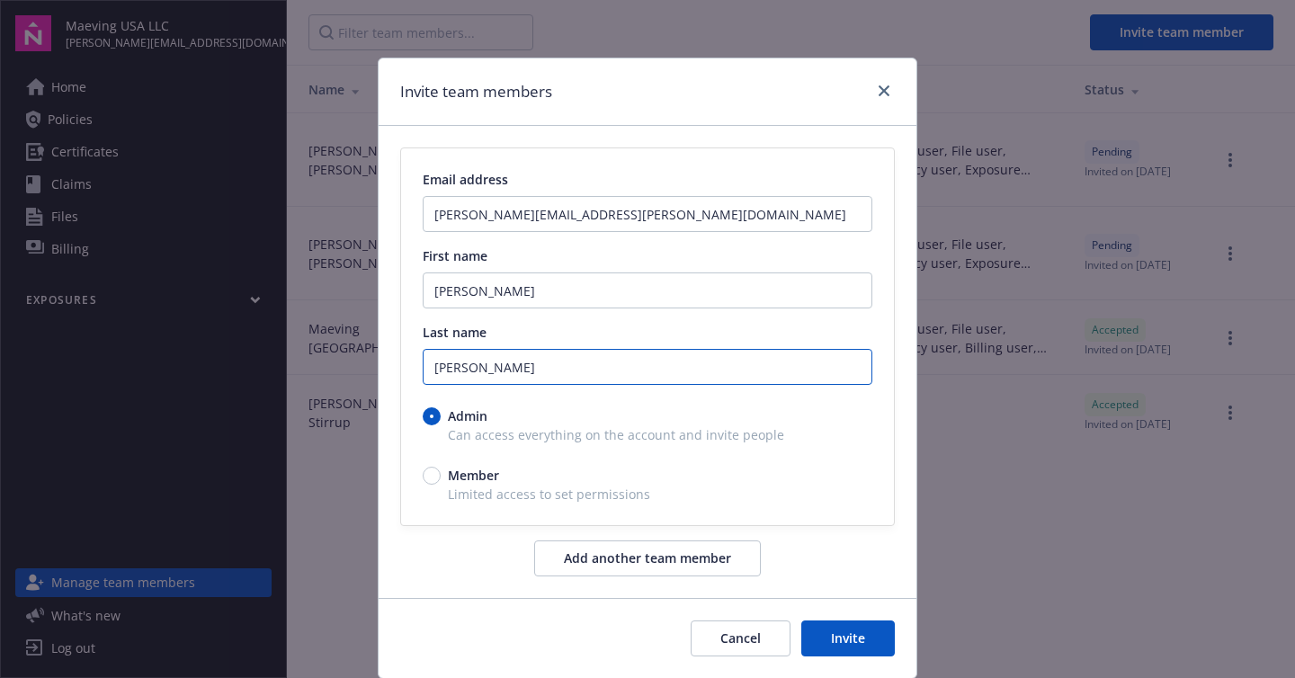
scroll to position [58, 0]
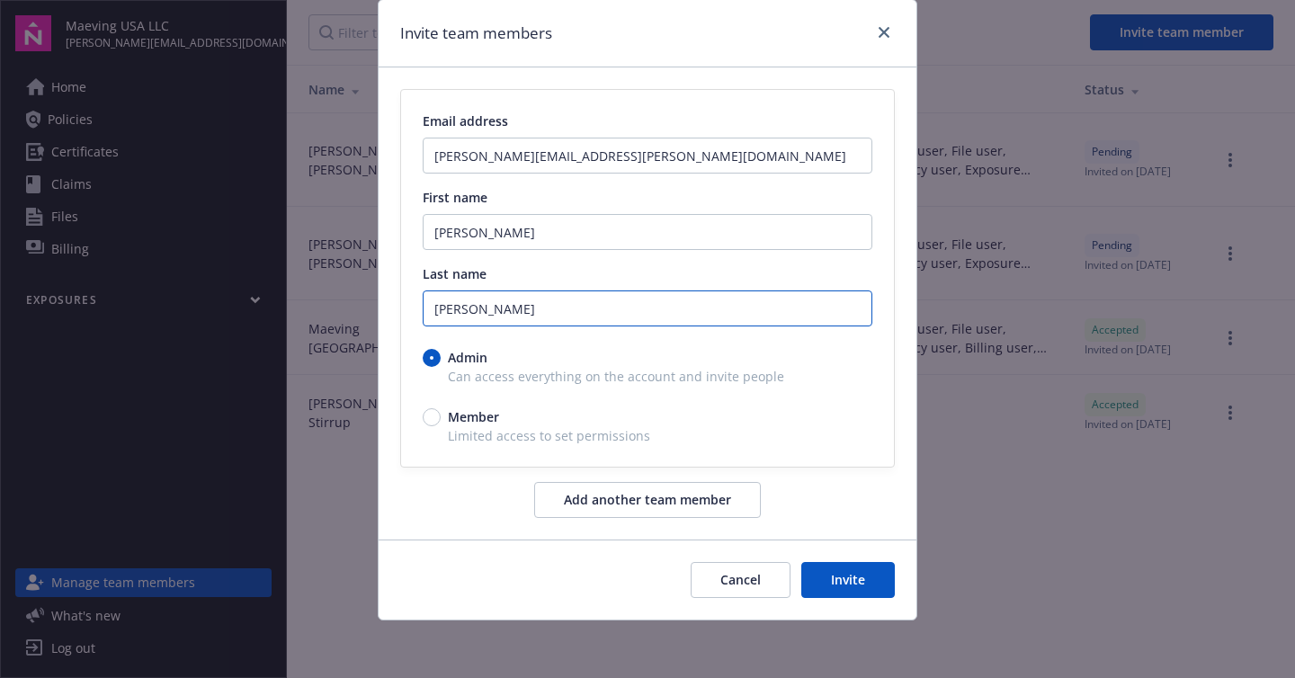
type input "[PERSON_NAME]"
click at [426, 420] on input "Member" at bounding box center [432, 417] width 18 height 18
radio input "true"
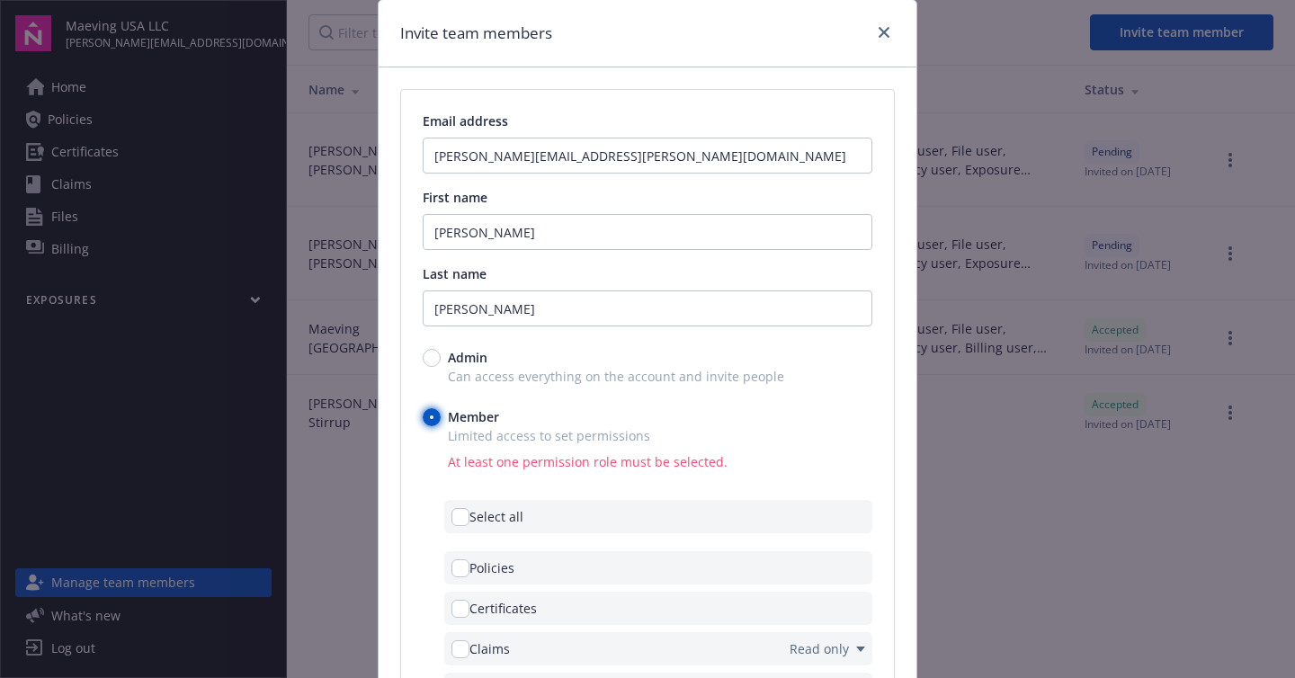
scroll to position [149, 0]
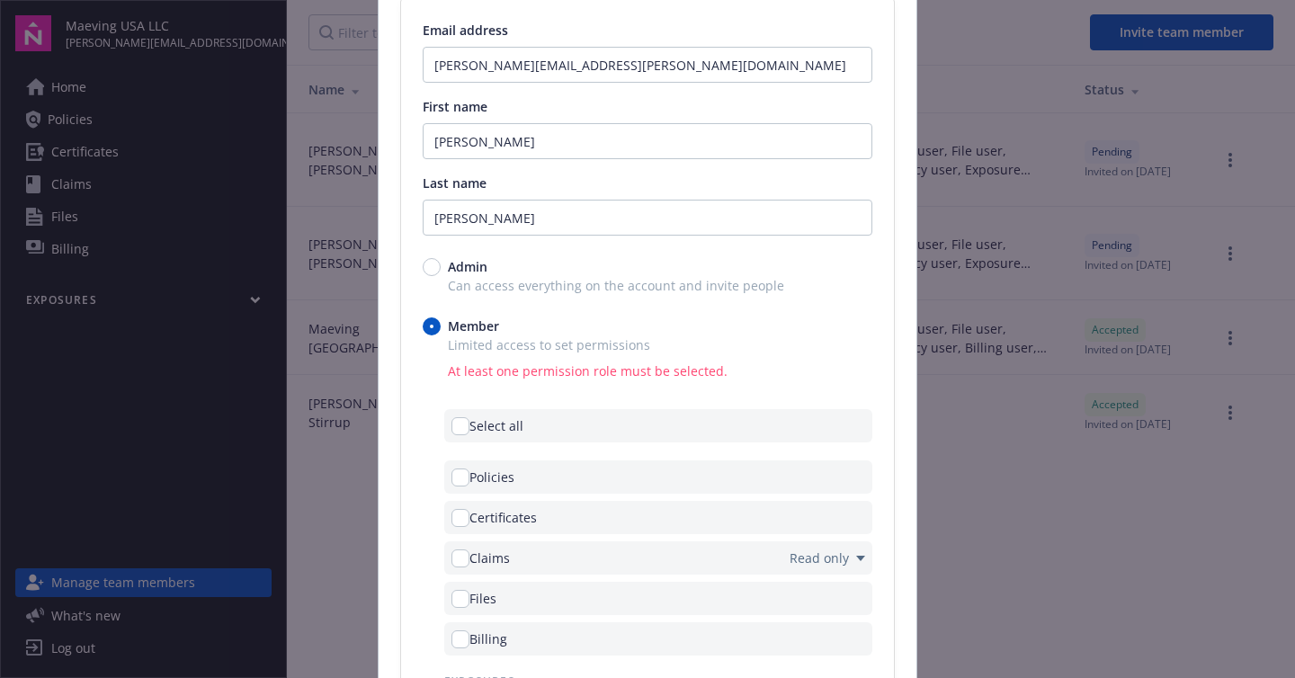
click at [469, 430] on span "Select all" at bounding box center [496, 425] width 54 height 19
click at [451, 430] on input "checkbox" at bounding box center [460, 426] width 18 height 18
checkbox input "true"
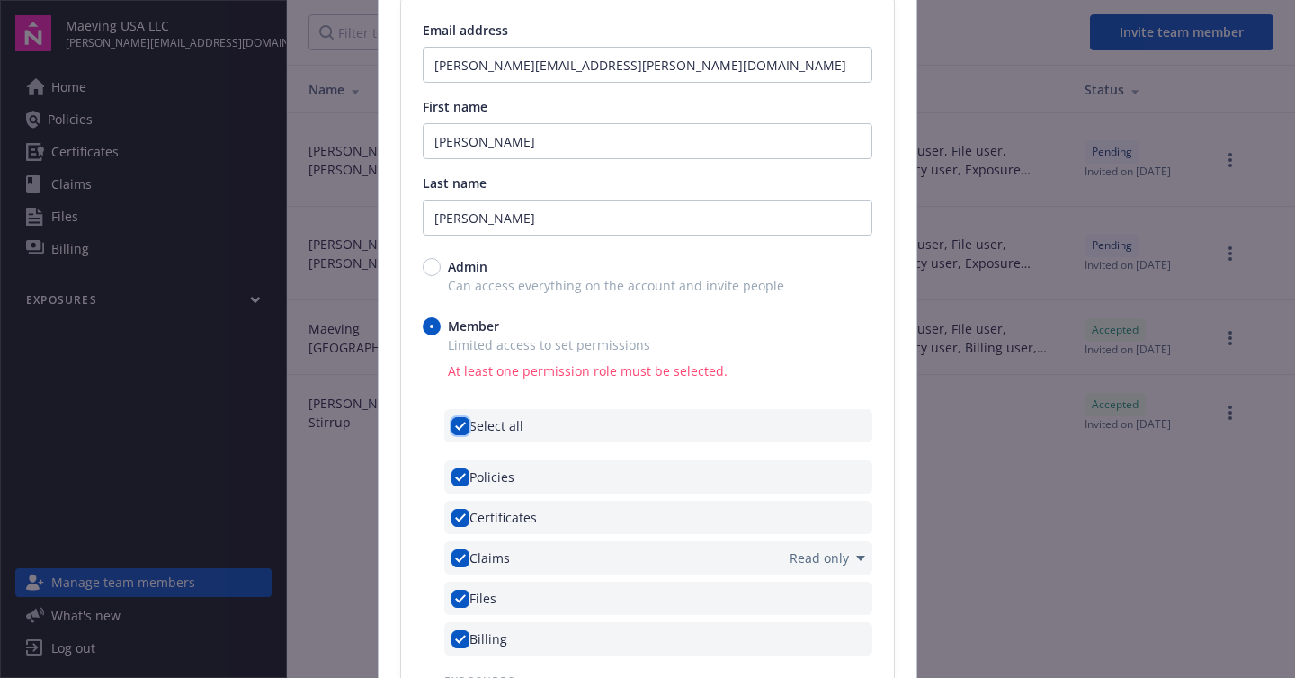
checkbox input "true"
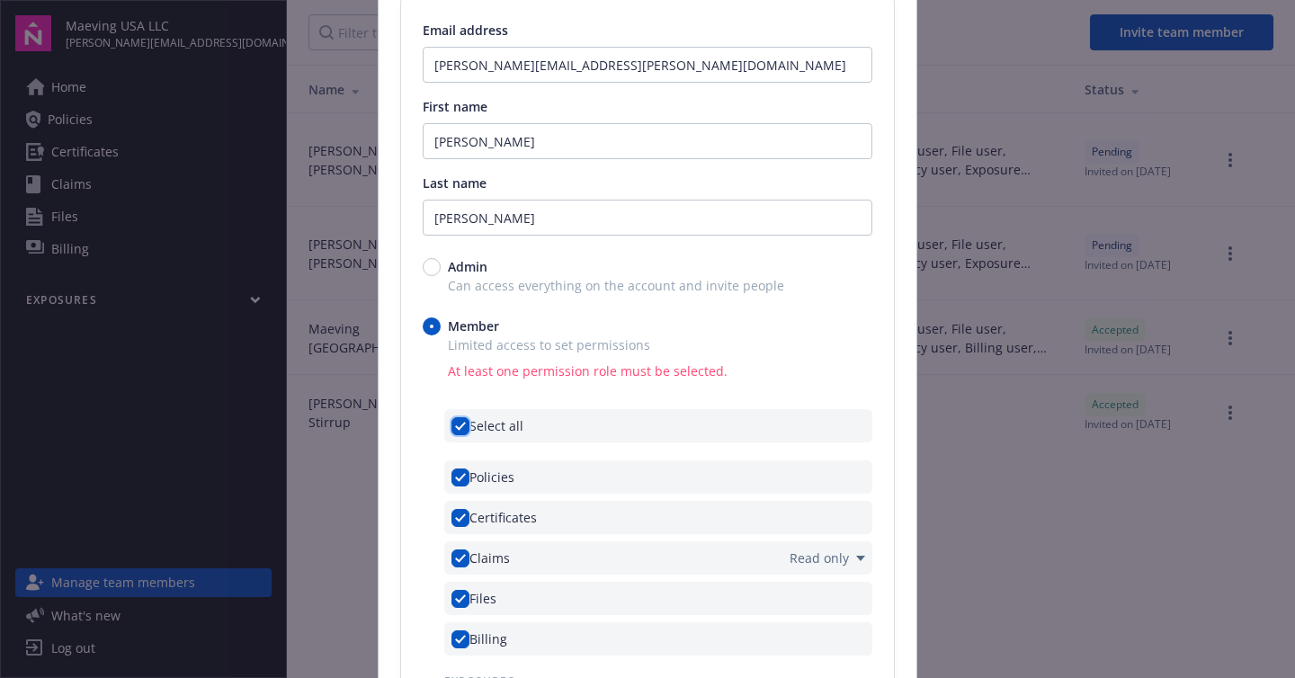
checkbox input "true"
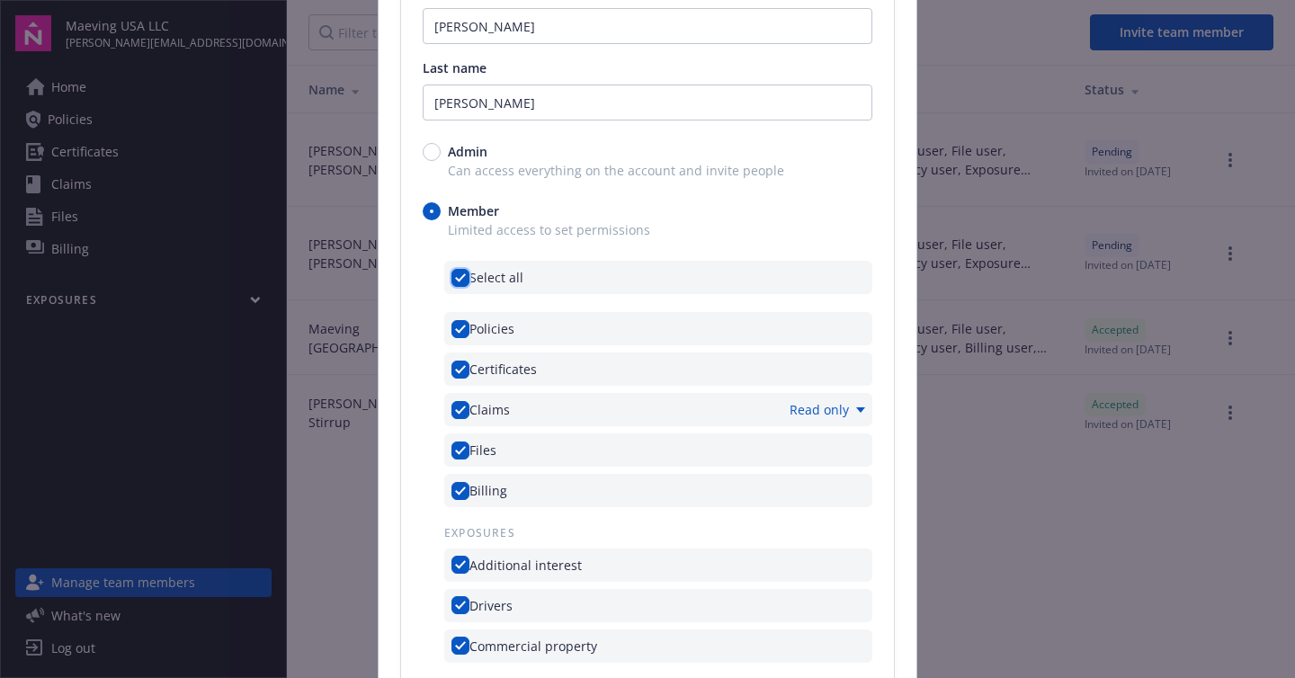
scroll to position [267, 0]
click at [458, 486] on input "checkbox" at bounding box center [460, 488] width 18 height 18
checkbox input "false"
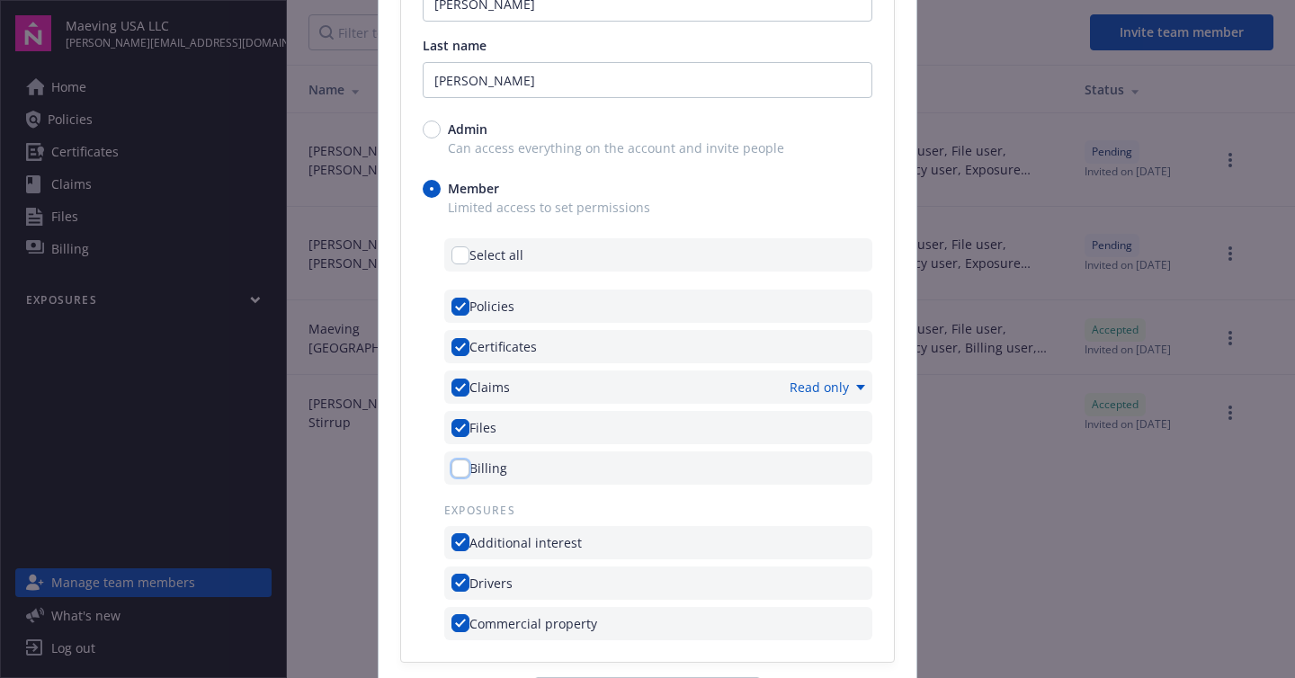
scroll to position [466, 0]
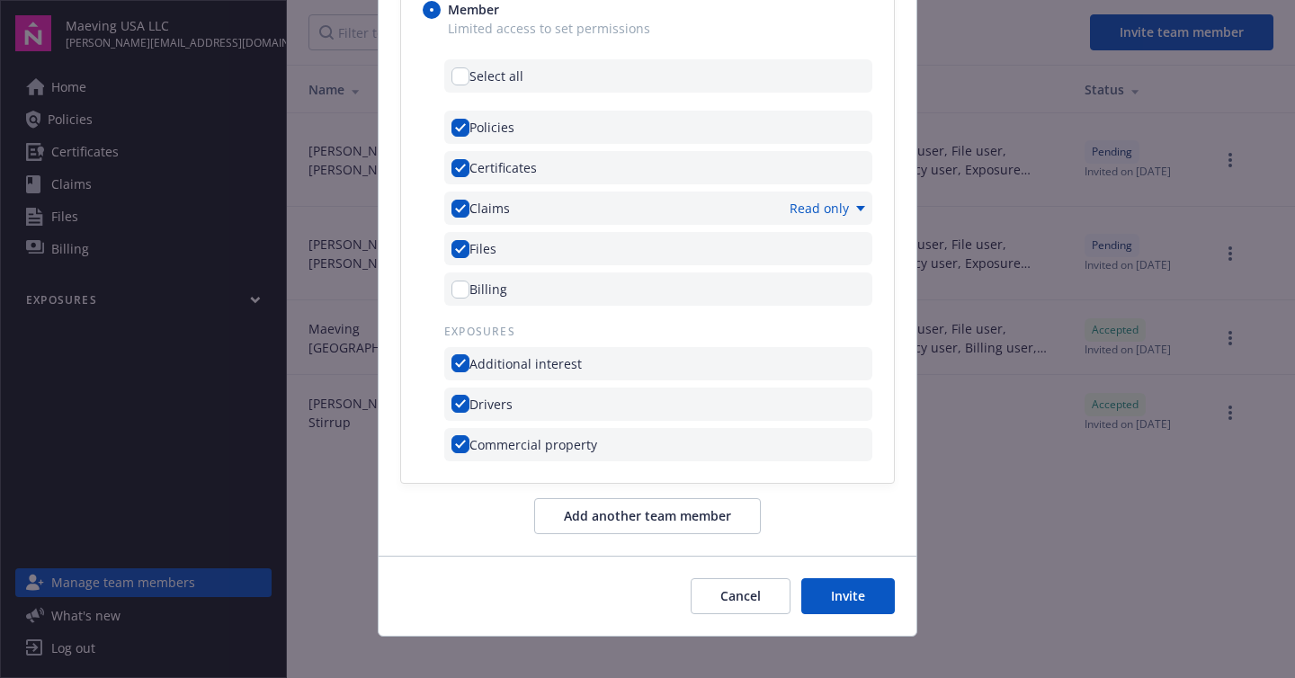
click at [854, 589] on button "Invite" at bounding box center [848, 596] width 94 height 36
